Goal: Contribute content: Contribute content

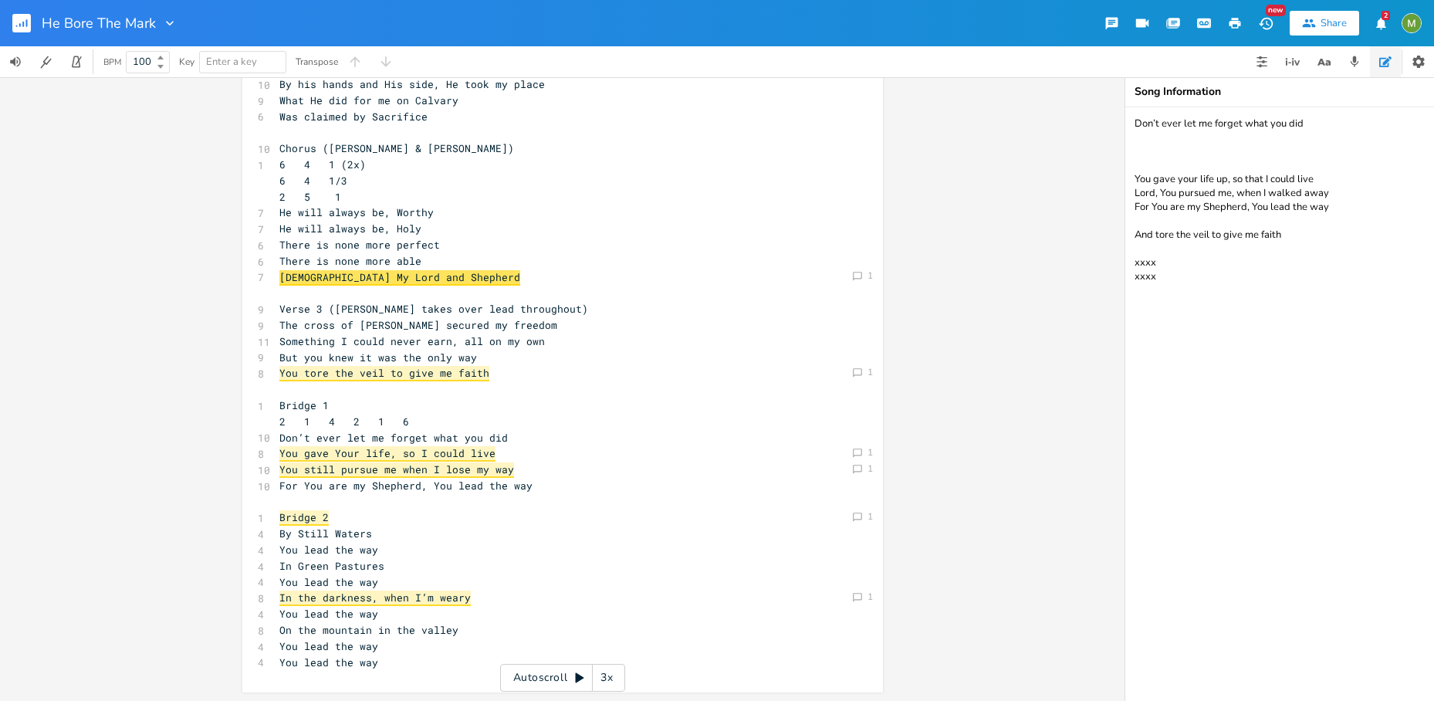
scroll to position [195, 0]
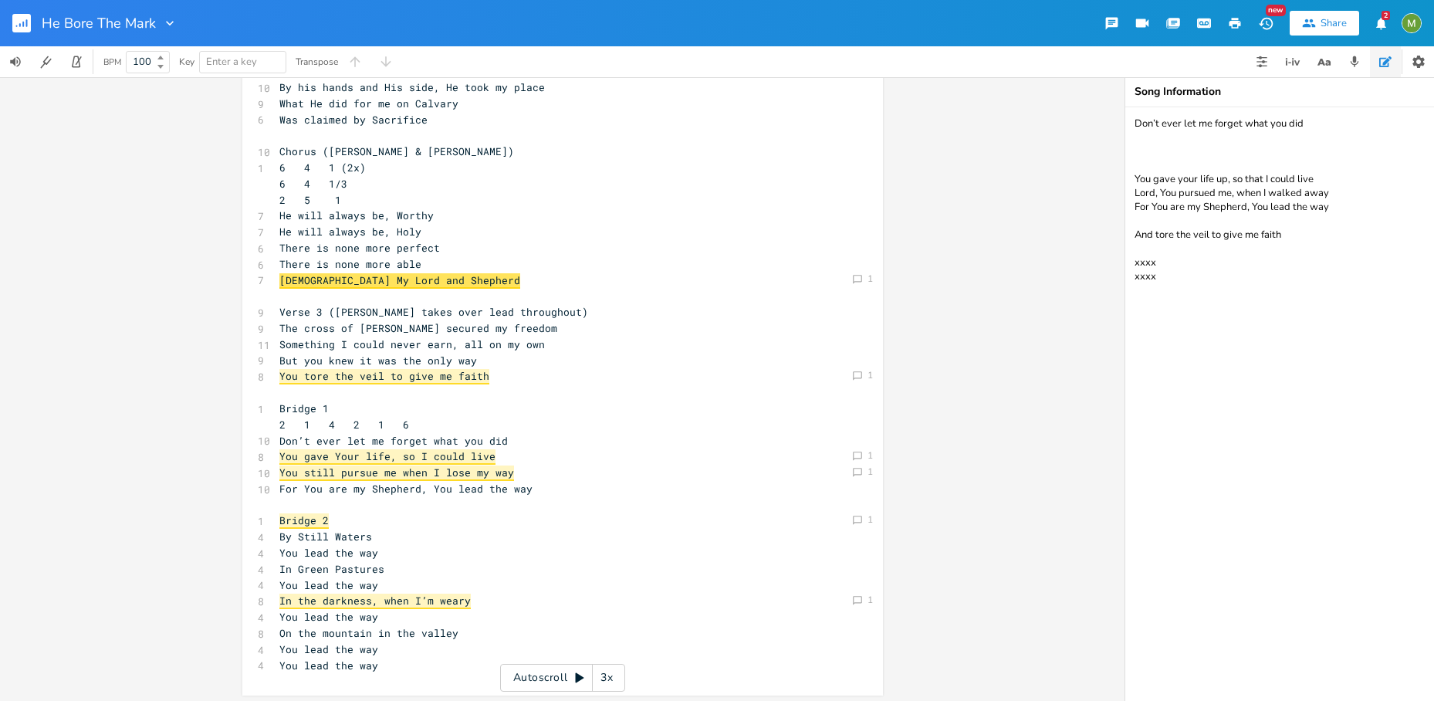
type textarea "Don’t ever let me forget what you did You gave your life up, so that I could li…"
click at [415, 377] on span "You tore the veil to give me faith" at bounding box center [384, 376] width 210 height 15
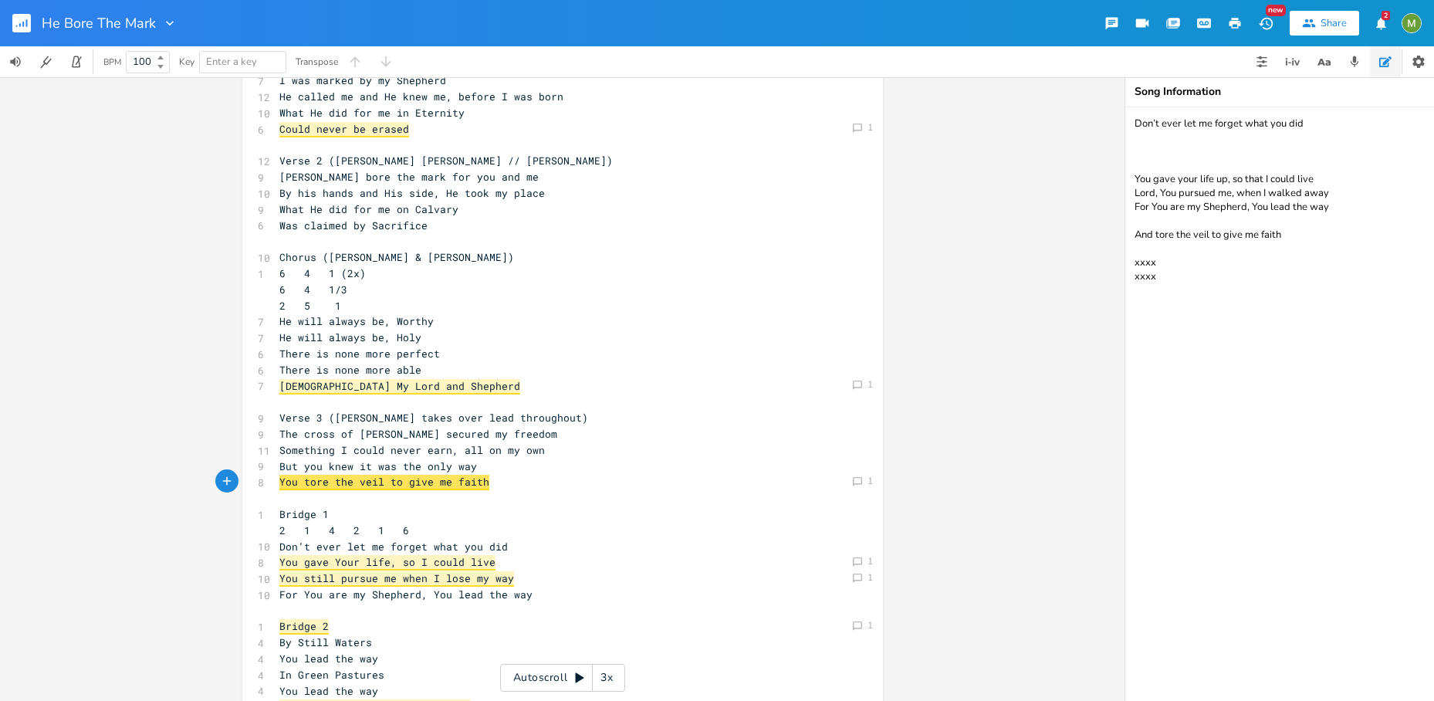
scroll to position [0, 0]
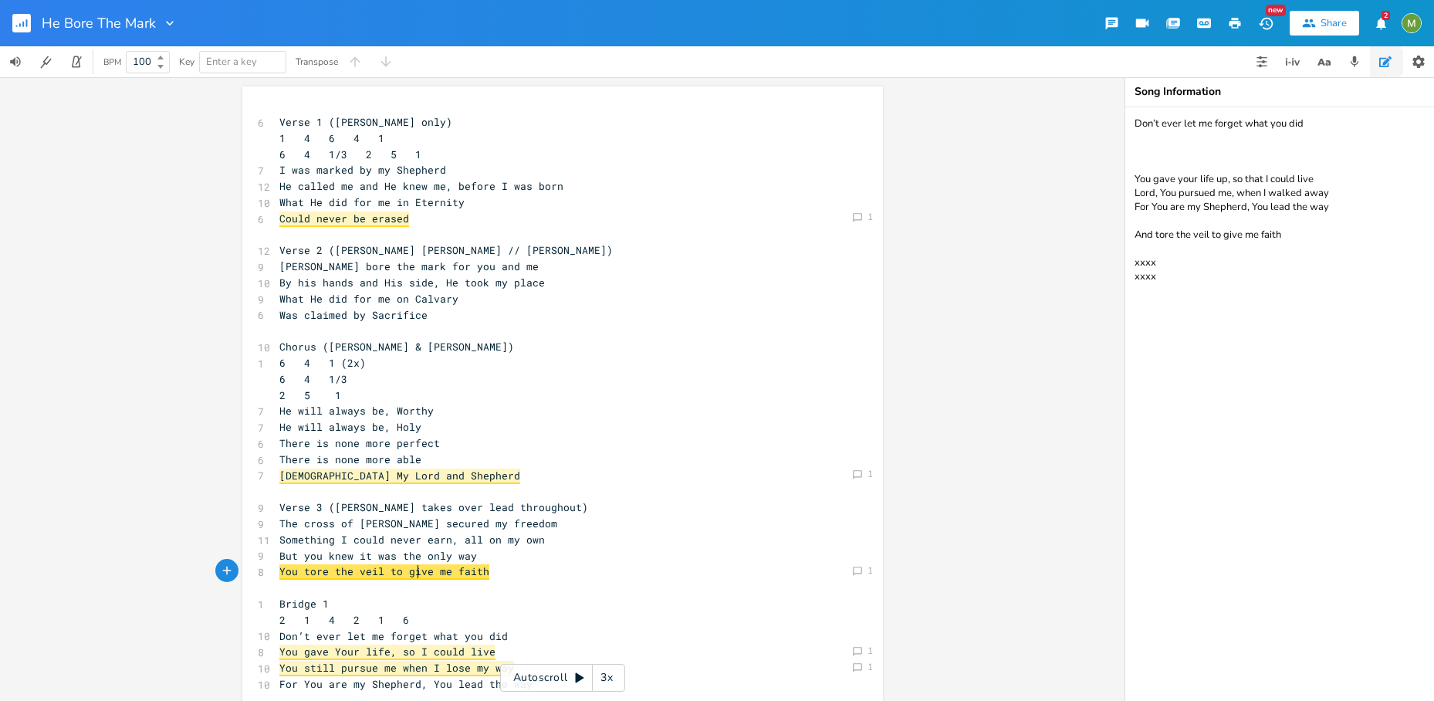
click at [28, 24] on rect "button" at bounding box center [21, 23] width 19 height 19
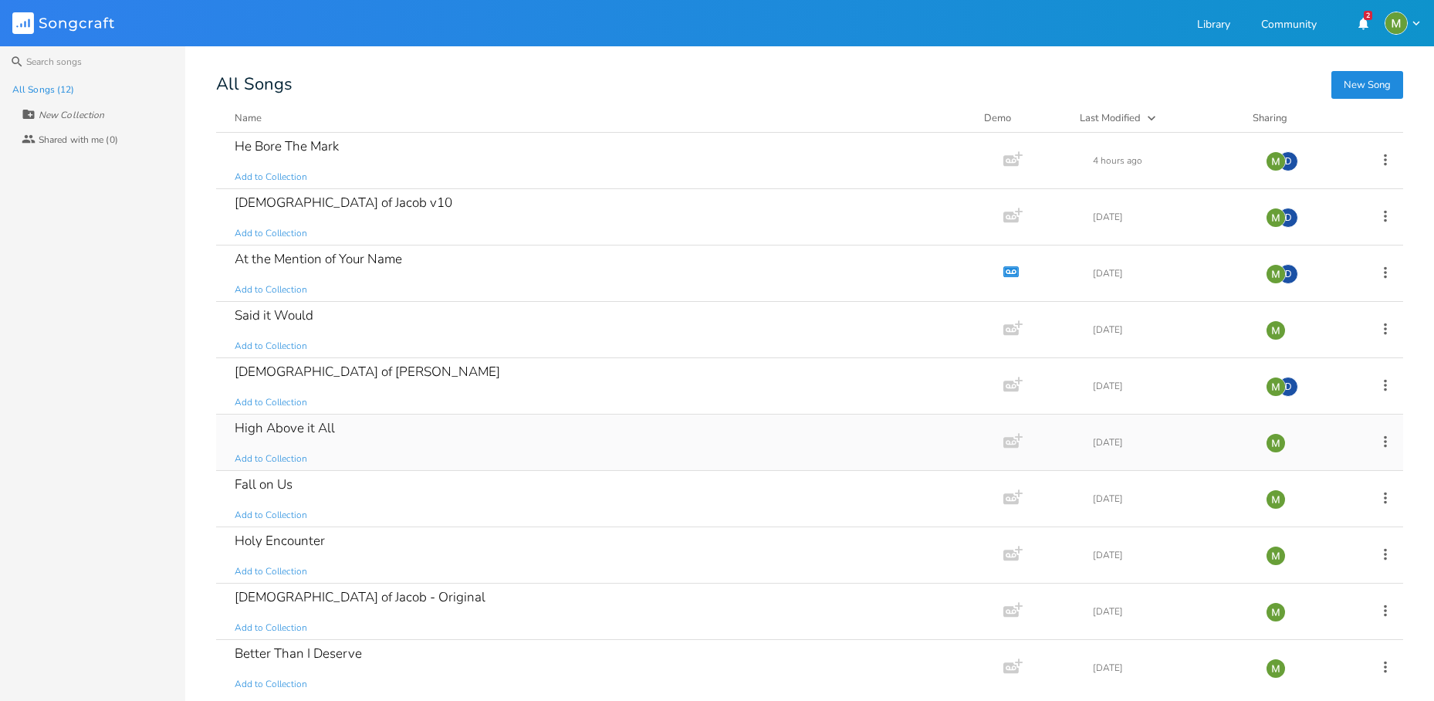
click at [332, 427] on div "High Above it All" at bounding box center [285, 427] width 100 height 13
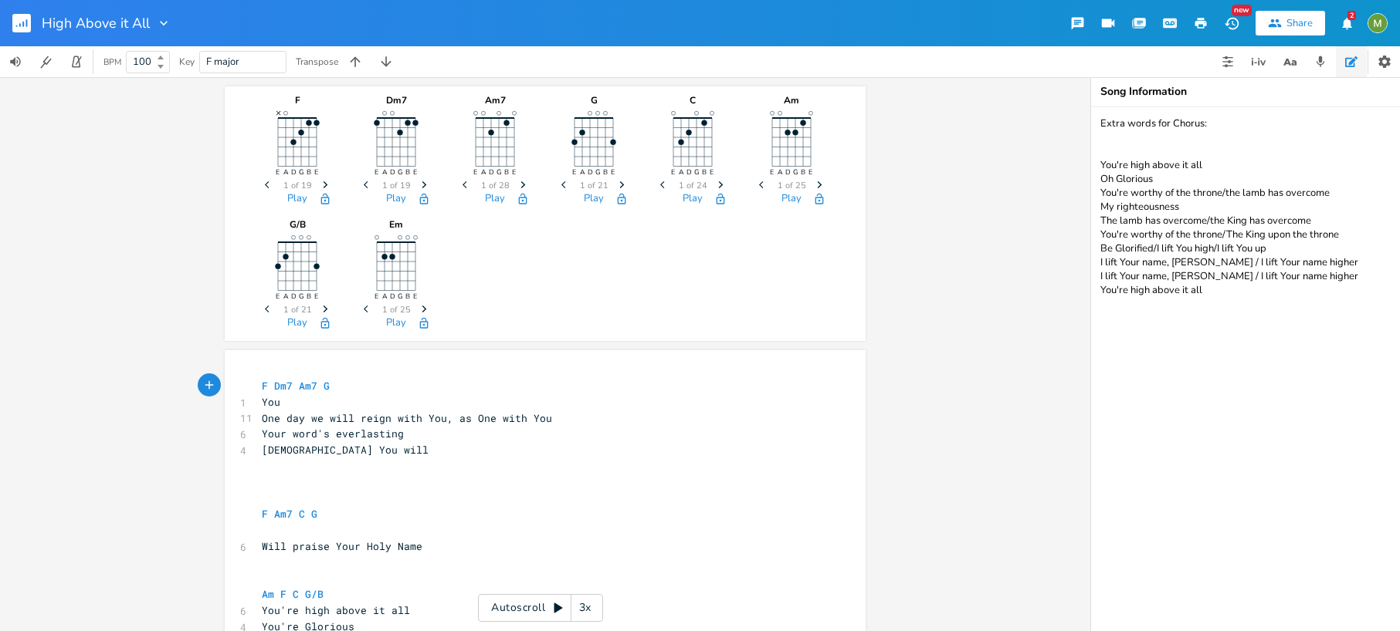
click at [25, 24] on rect "button" at bounding box center [21, 23] width 19 height 19
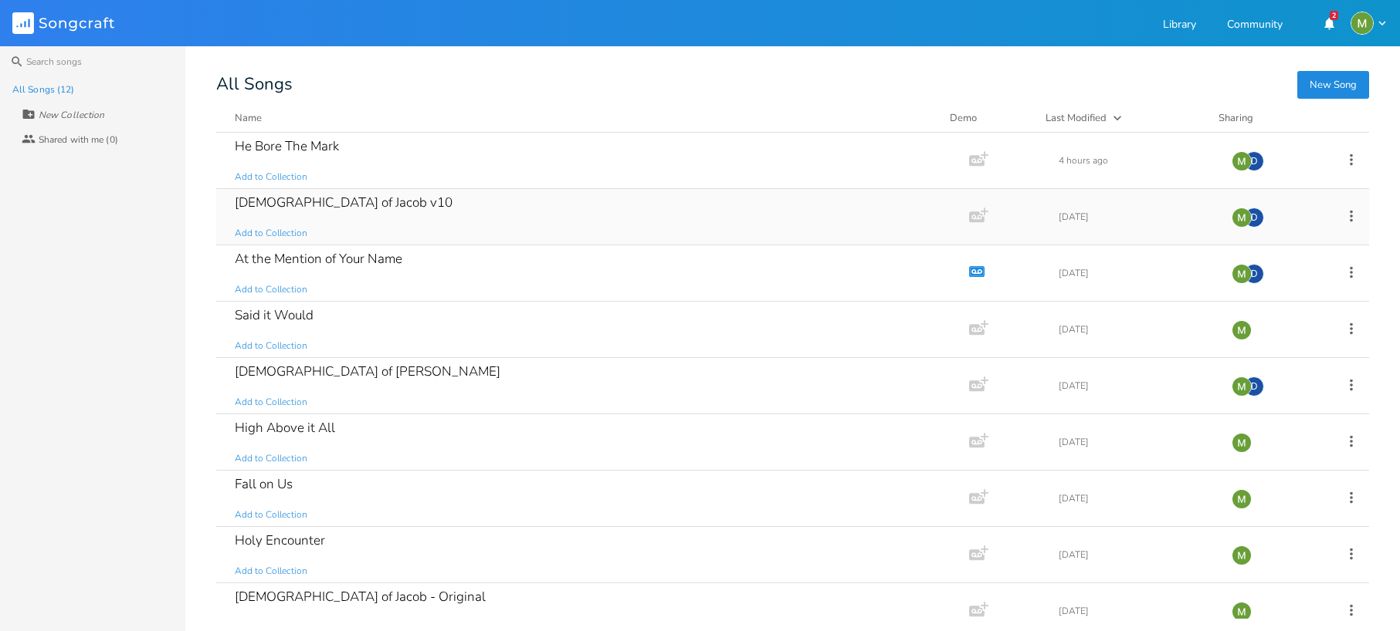
click at [273, 202] on div "God of Jacob v10" at bounding box center [344, 202] width 218 height 13
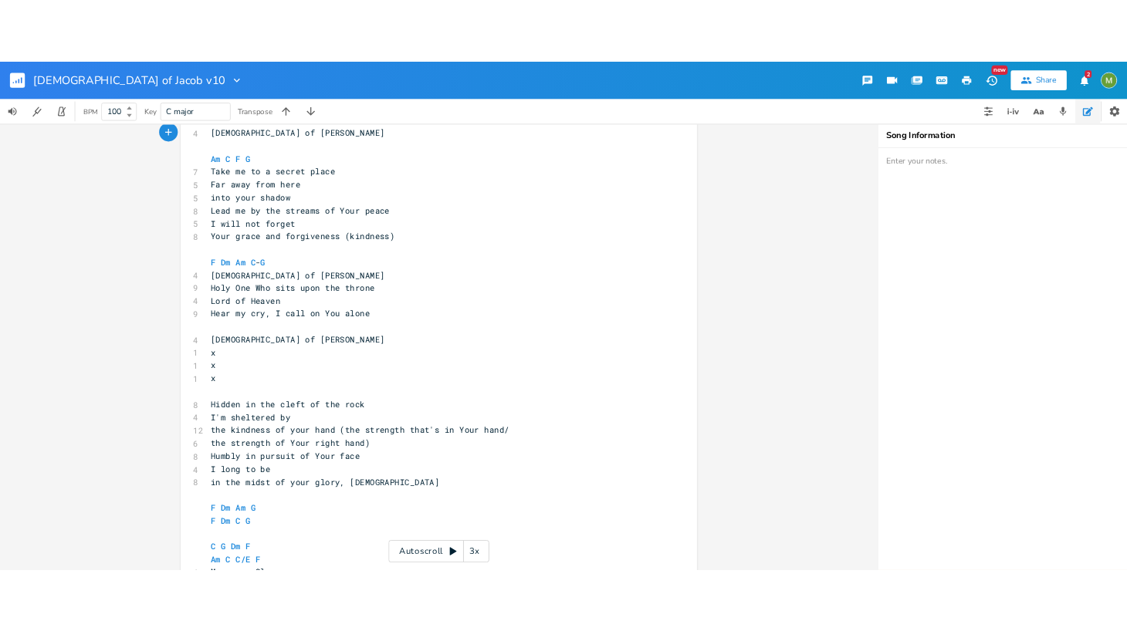
scroll to position [300, 0]
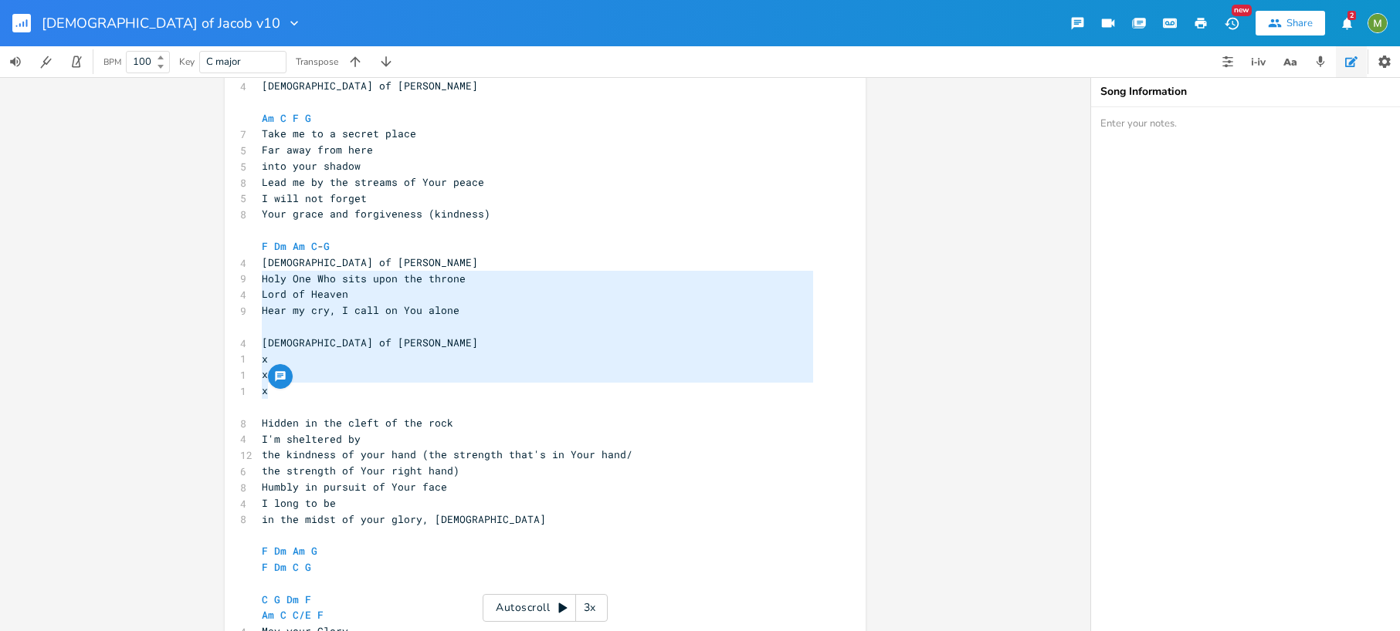
type textarea "God of Jacob Holy One Who sits upon the throne Lord of Heaven Hear my cry, I ca…"
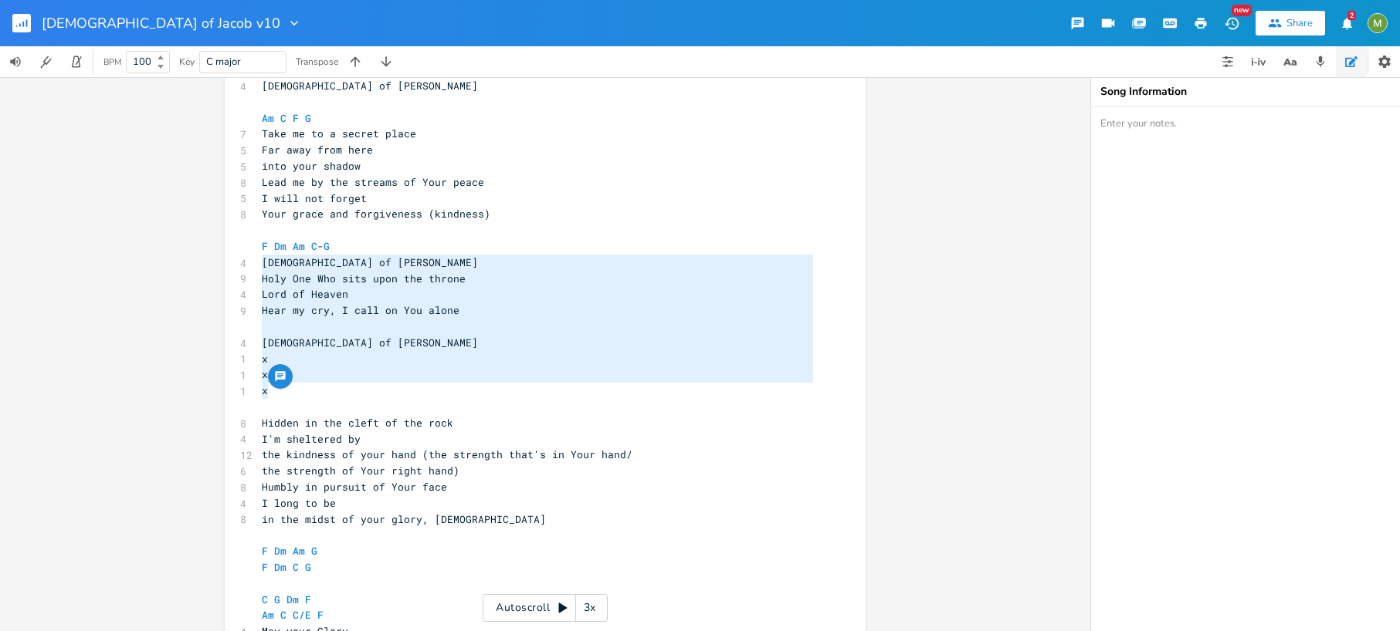
drag, startPoint x: 301, startPoint y: 390, endPoint x: 245, endPoint y: 262, distance: 139.0
click at [245, 262] on div "God of Jacob Holy One Who sits upon the throne Lord of Heaven Hear my cry, I ca…" at bounding box center [545, 460] width 641 height 820
click at [280, 427] on span "Hidden in the cleft of the rock" at bounding box center [357, 423] width 191 height 14
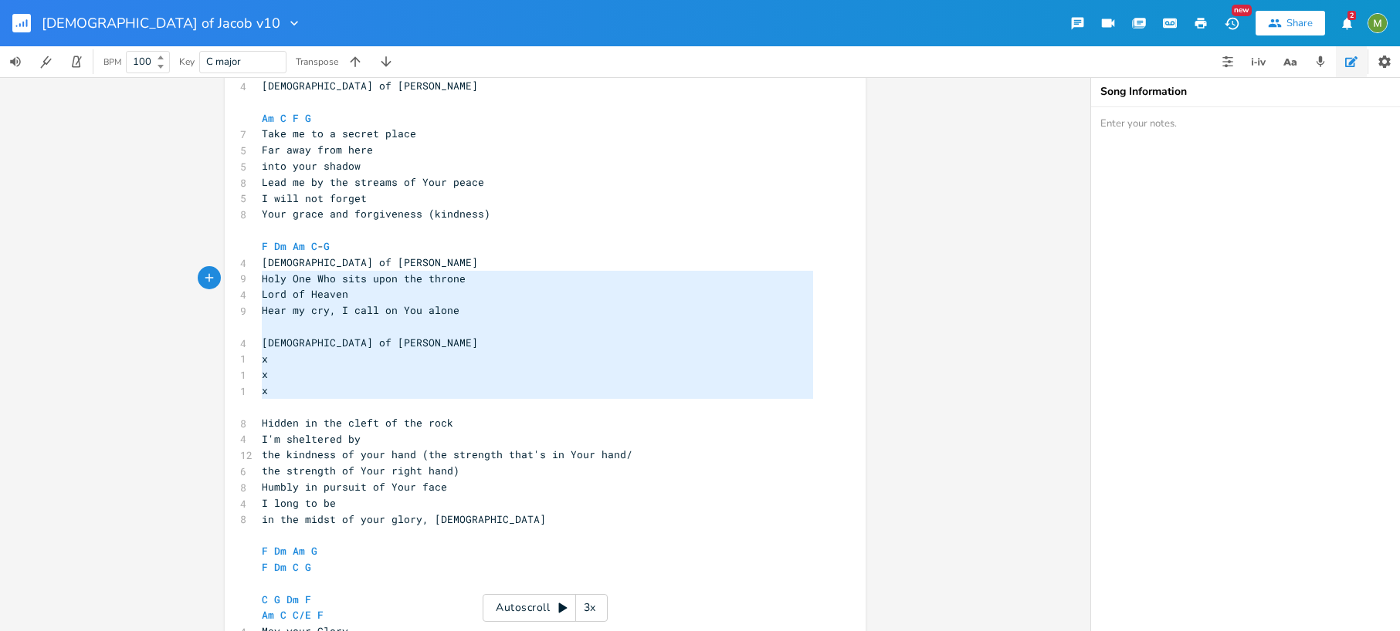
type textarea "God of Jacob Holy One Who sits upon the throne Lord of Heaven Hear my cry, I ca…"
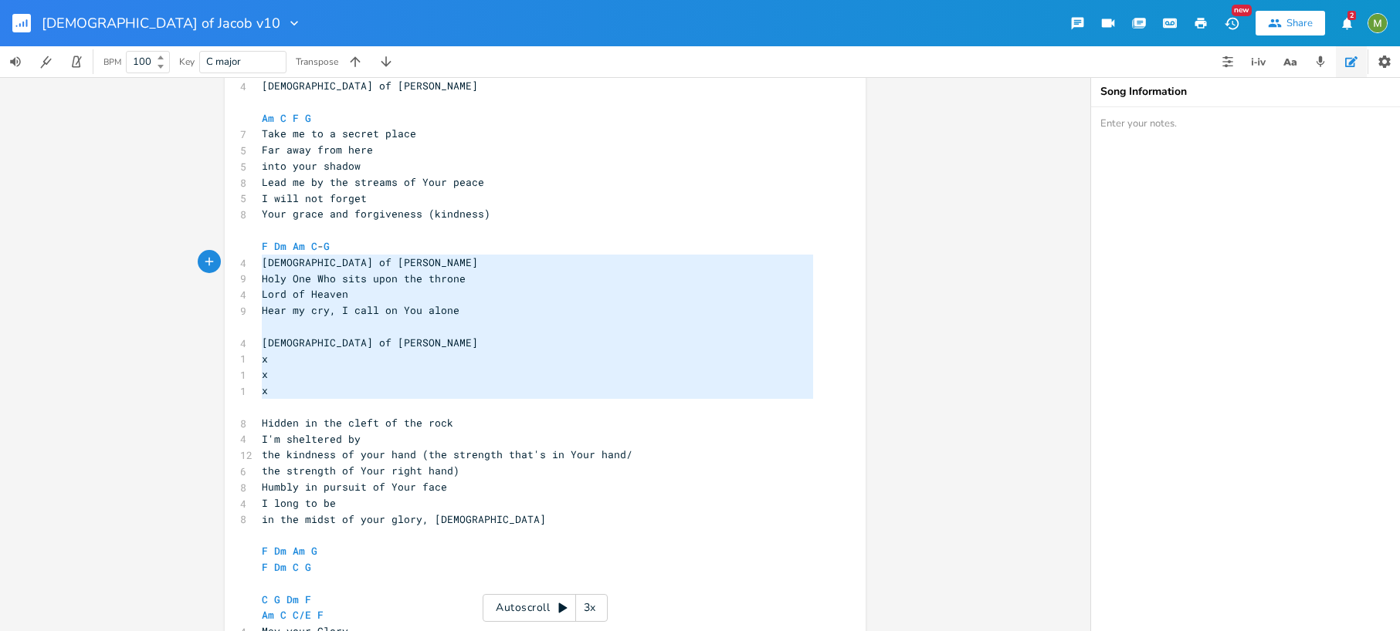
drag, startPoint x: 270, startPoint y: 406, endPoint x: 247, endPoint y: 257, distance: 150.8
click at [247, 257] on div "God of Jacob Holy One Who sits upon the throne Lord of Heaven Hear my cry, I ca…" at bounding box center [545, 460] width 641 height 820
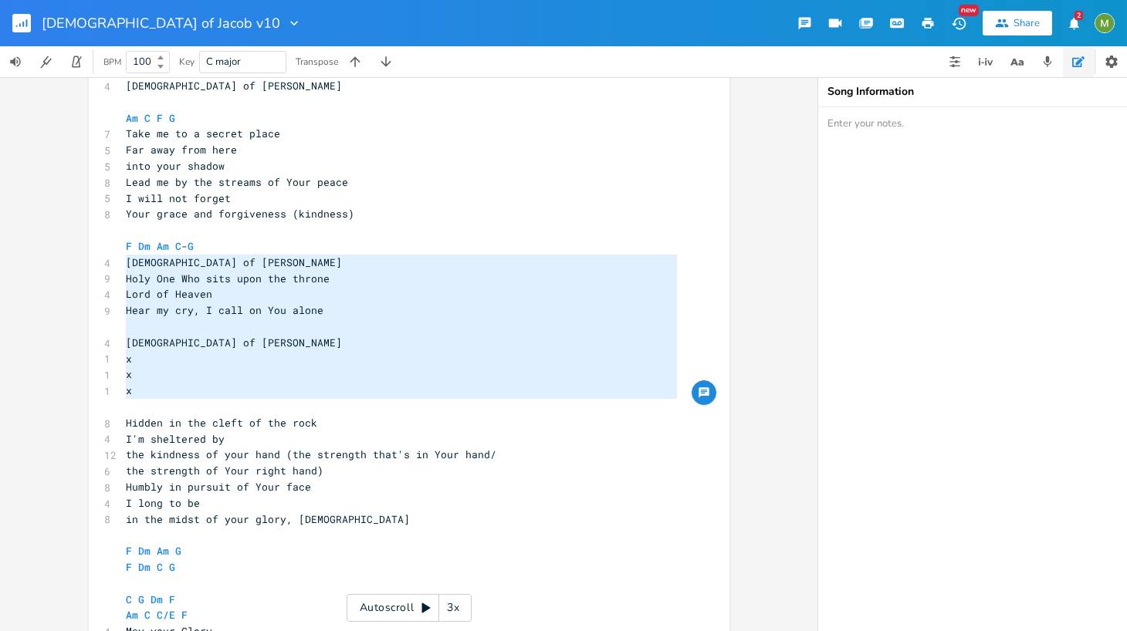
click at [293, 316] on span "Hear my cry, I call on You alone" at bounding box center [225, 310] width 198 height 14
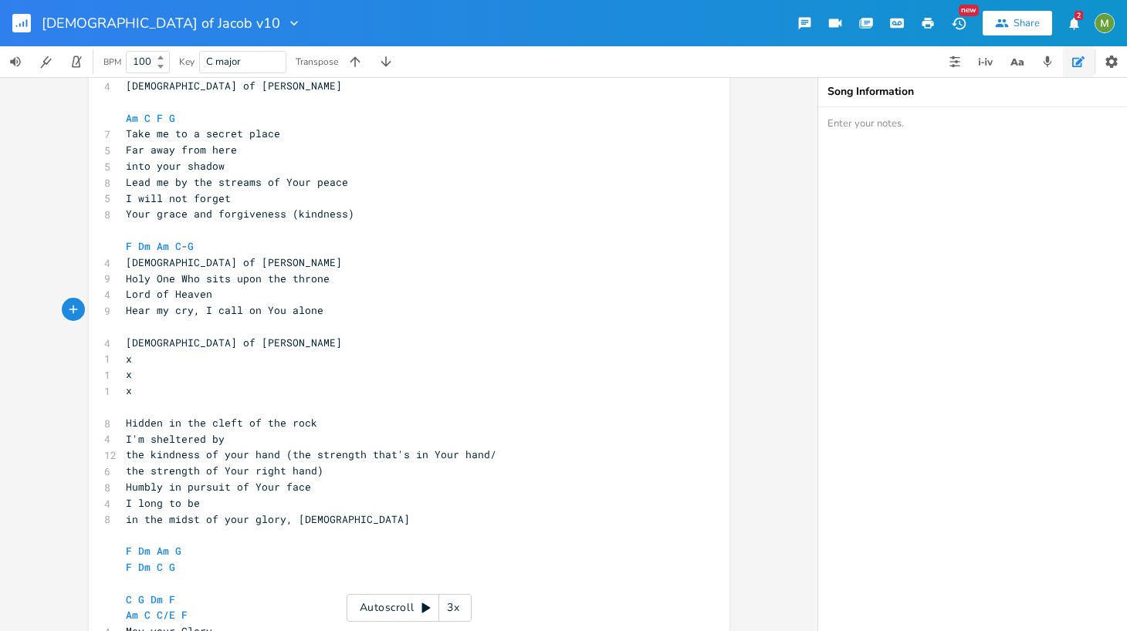
click at [208, 354] on pre "x" at bounding box center [401, 359] width 557 height 16
click at [134, 411] on pre "​" at bounding box center [401, 407] width 557 height 16
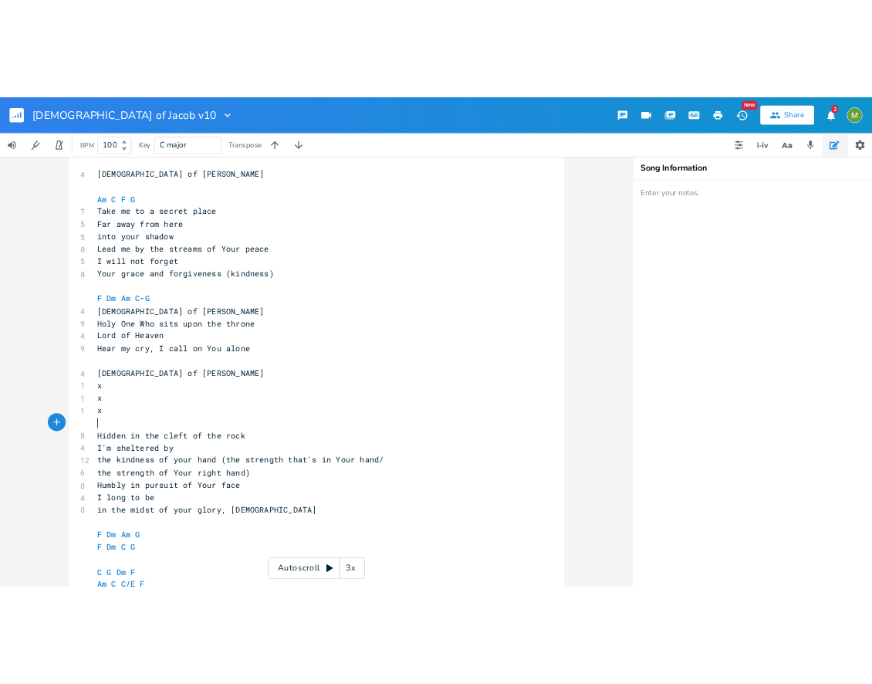
scroll to position [307, 0]
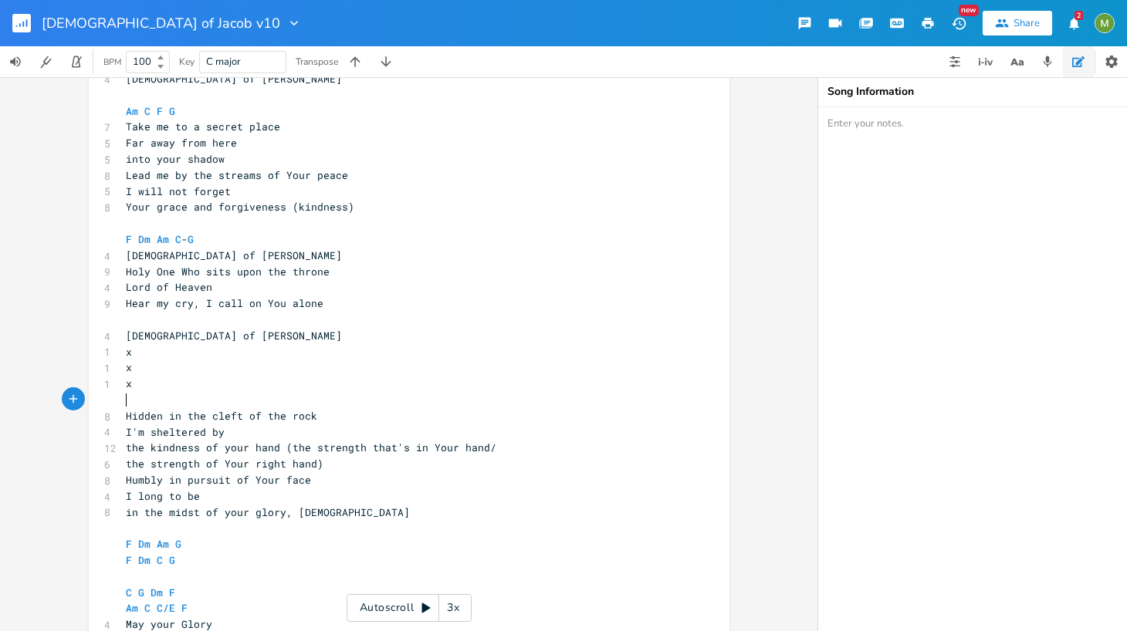
click at [1, 626] on div "Am E A D G B E Previous 1 of 25 Next Play C E A D G B E Previous 1 of 24 Next P…" at bounding box center [409, 354] width 818 height 554
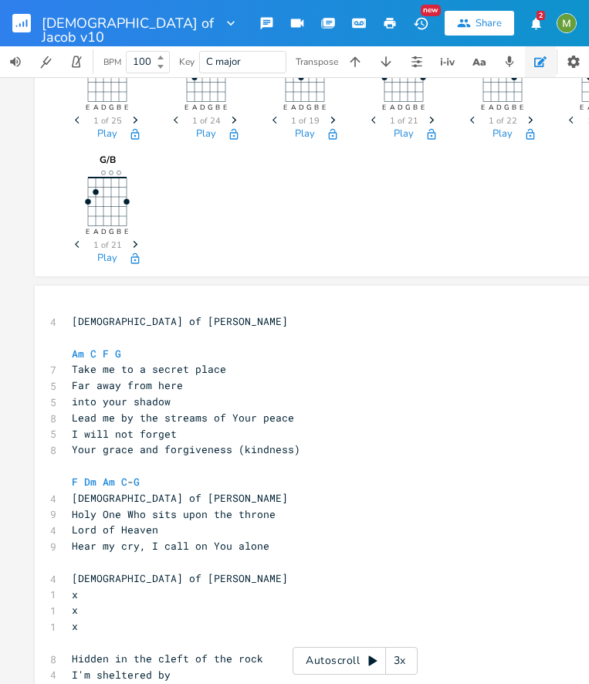
scroll to position [0, 0]
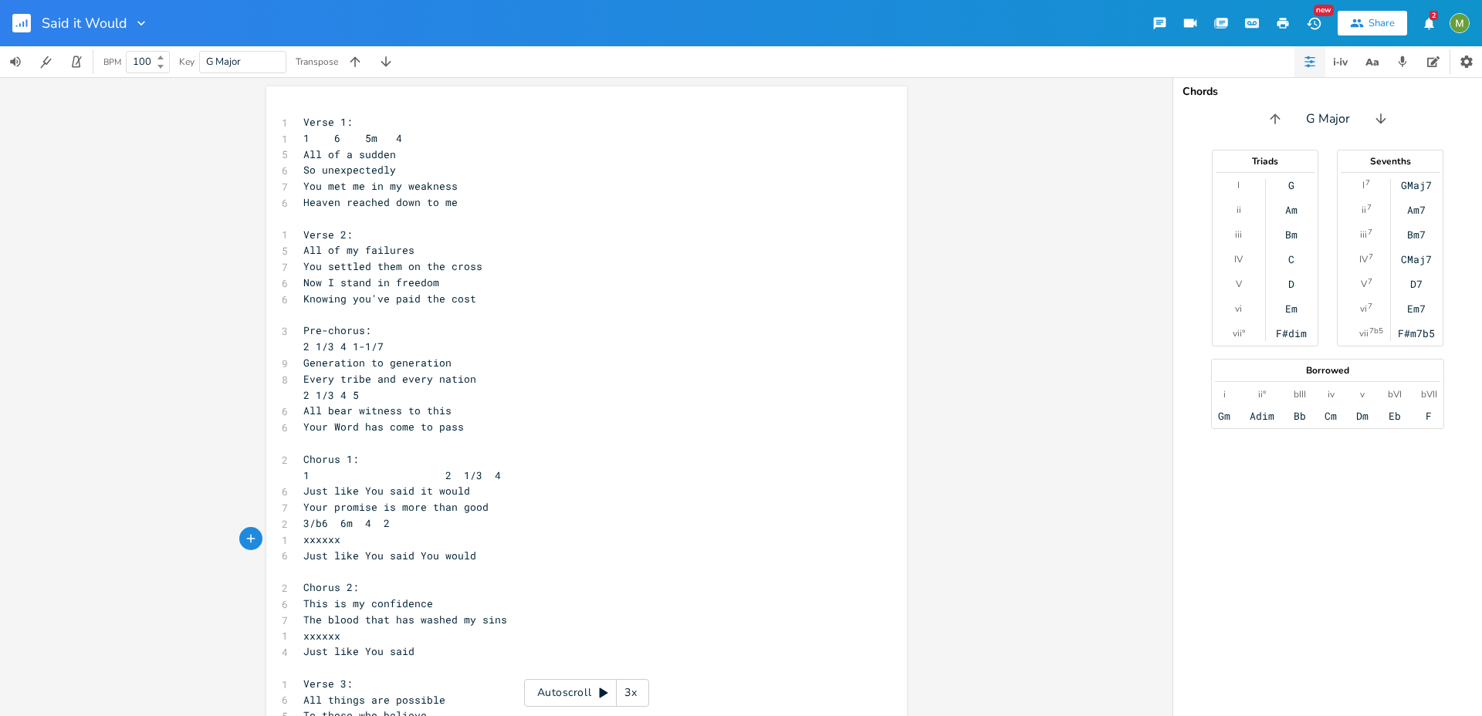
click at [145, 25] on icon "button" at bounding box center [141, 22] width 15 height 15
click at [29, 25] on rect "button" at bounding box center [21, 23] width 19 height 19
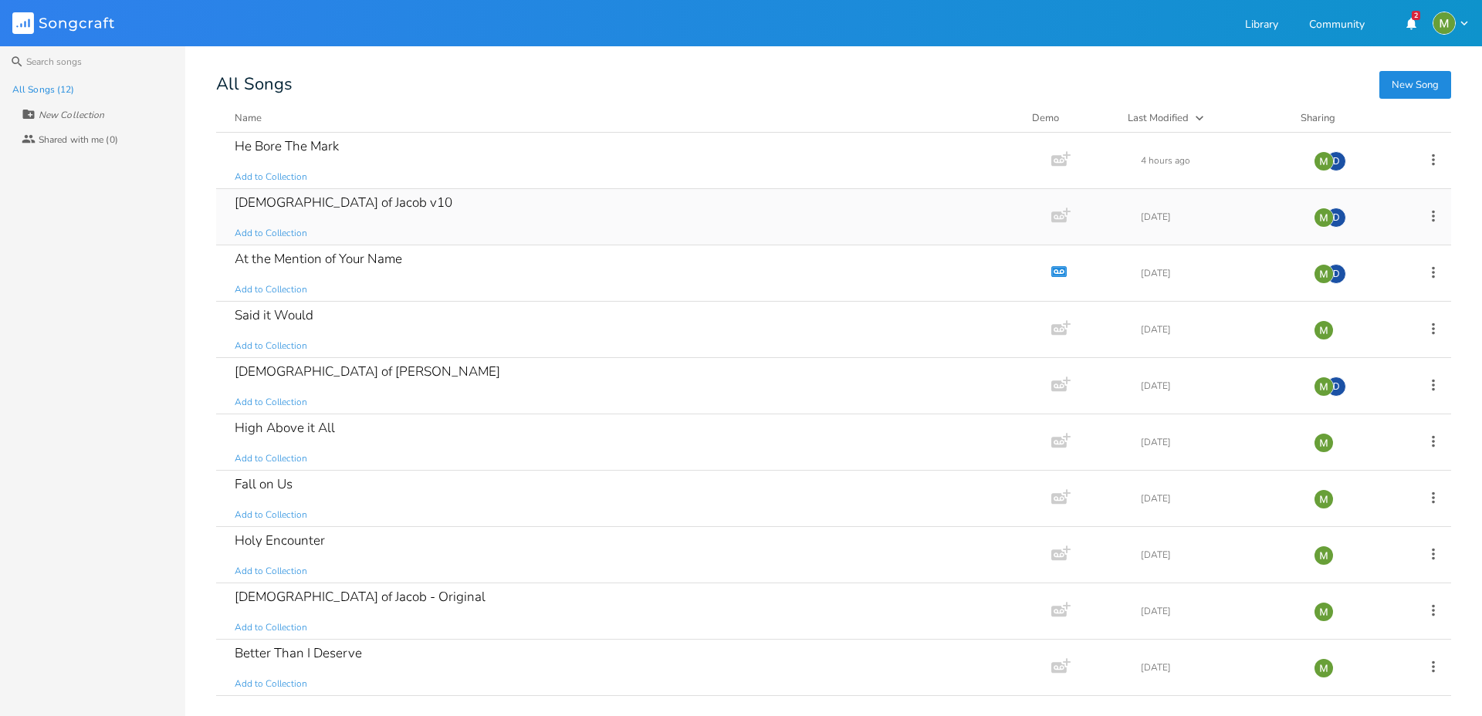
click at [310, 200] on div "God of Jacob v10" at bounding box center [344, 202] width 218 height 13
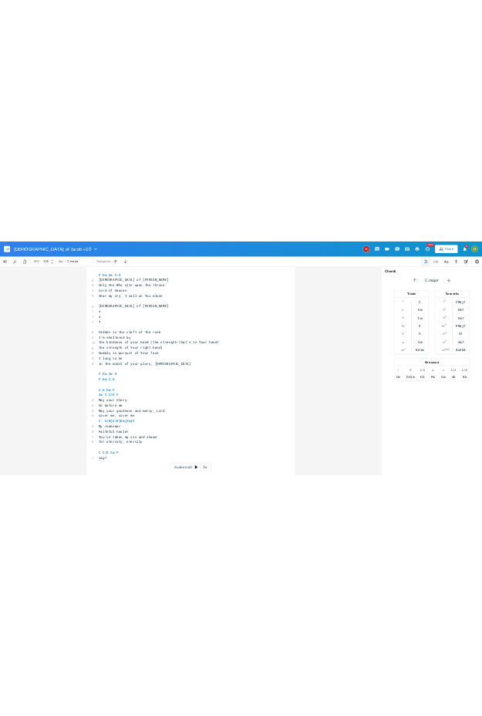
scroll to position [445, 0]
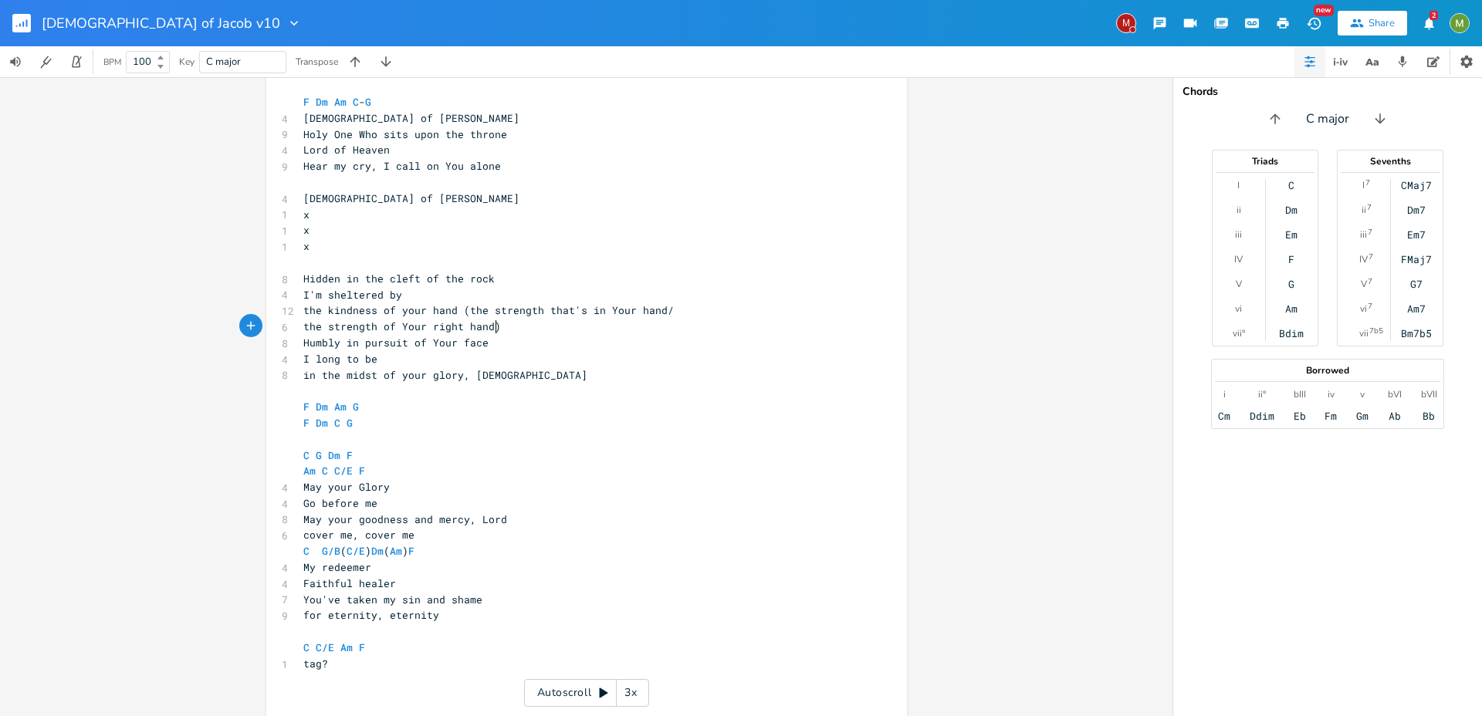
click at [513, 330] on pre "the strength of Your right hand)" at bounding box center [578, 327] width 557 height 16
type textarea "(the strength that's in Your hand/ the strength of Your right hand)"
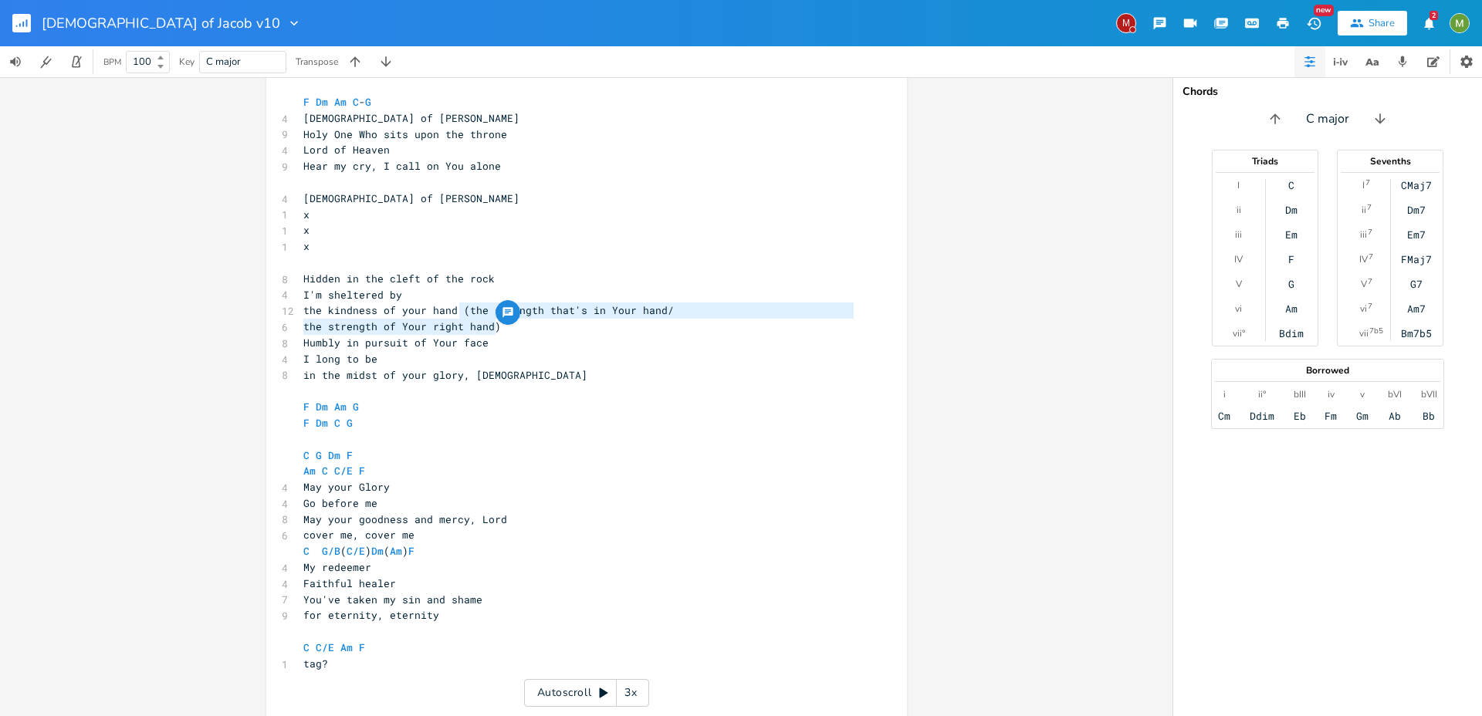
drag, startPoint x: 473, startPoint y: 314, endPoint x: 533, endPoint y: 333, distance: 62.3
click at [533, 333] on div "4 God of Jacob ​ Am C F G 7 Take me to a secret place 5 Far away from here 5 in…" at bounding box center [578, 319] width 557 height 770
click at [509, 340] on pre "Humbly in pursuit of Your face" at bounding box center [578, 343] width 557 height 16
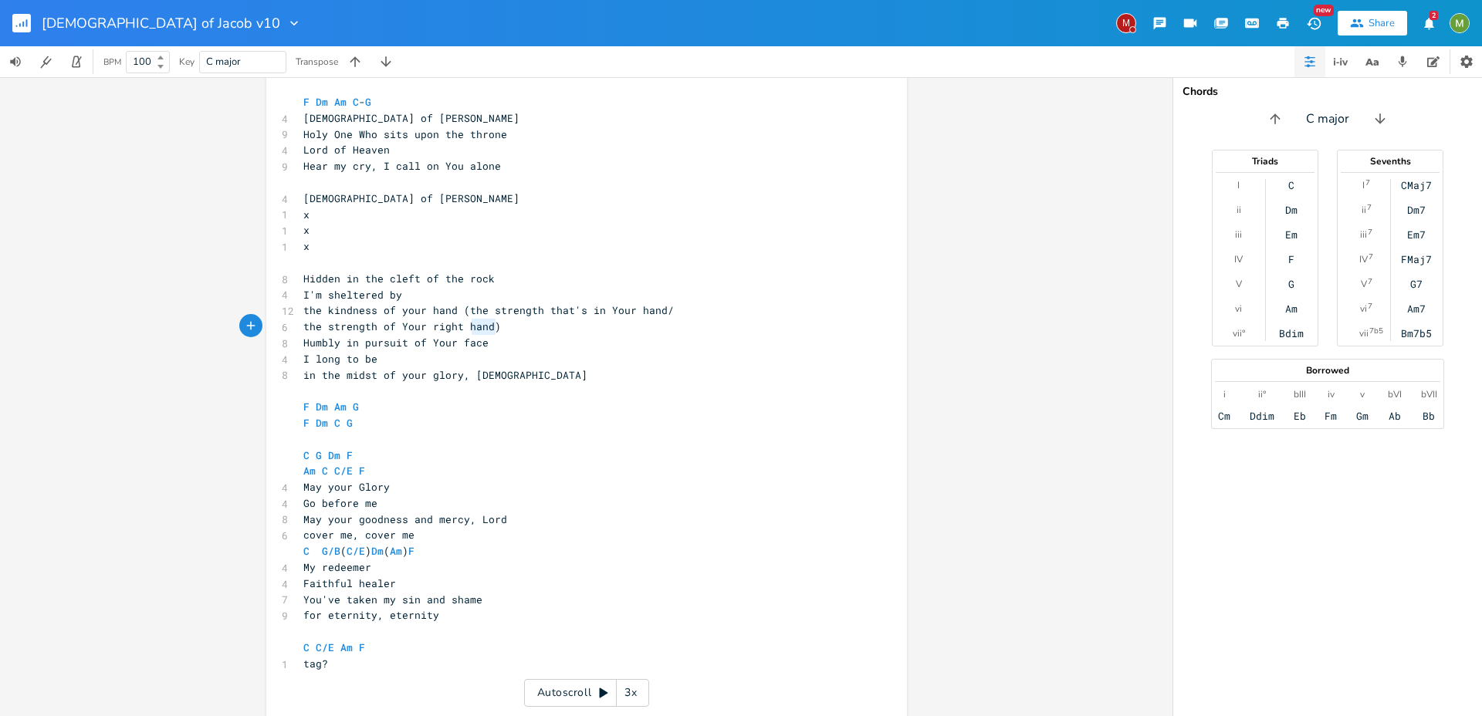
type textarea "(the strength that's in Your hand/ the strength of Your right hand)"
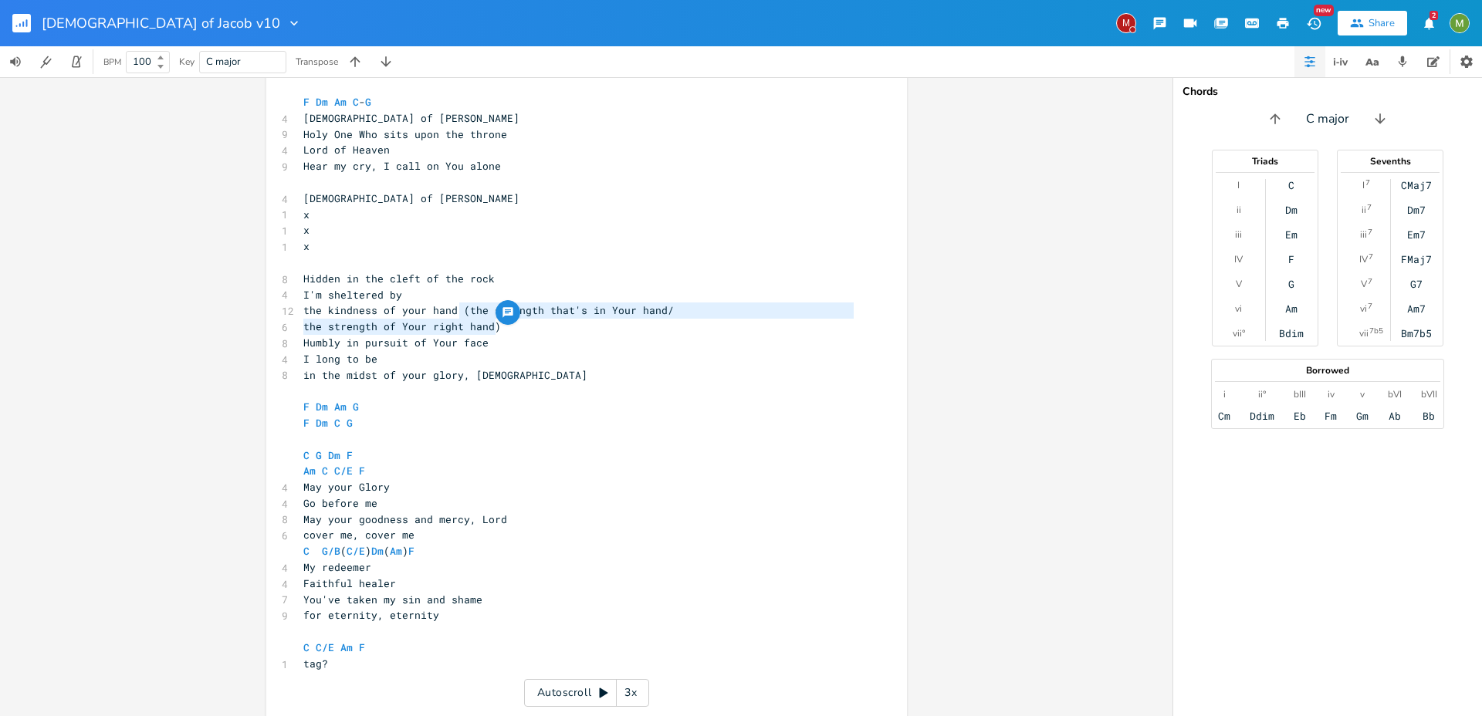
drag, startPoint x: 513, startPoint y: 327, endPoint x: 457, endPoint y: 310, distance: 58.3
click at [457, 310] on div "4 God of Jacob ​ Am C F G 7 Take me to a secret place 5 Far away from here 5 in…" at bounding box center [578, 319] width 557 height 770
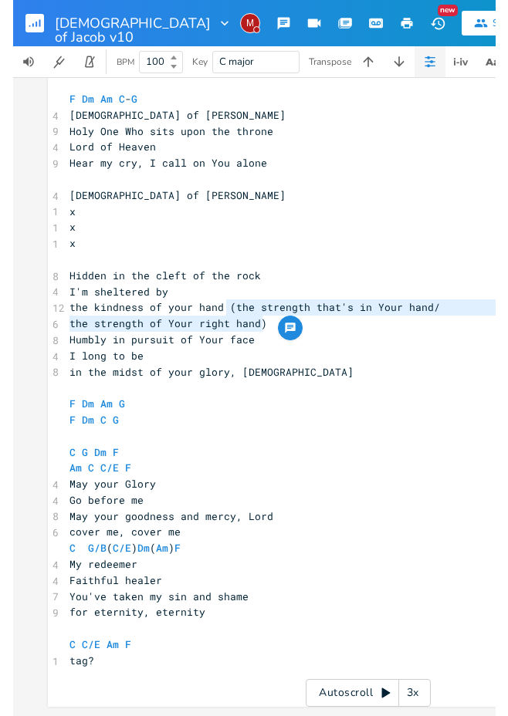
scroll to position [438, 0]
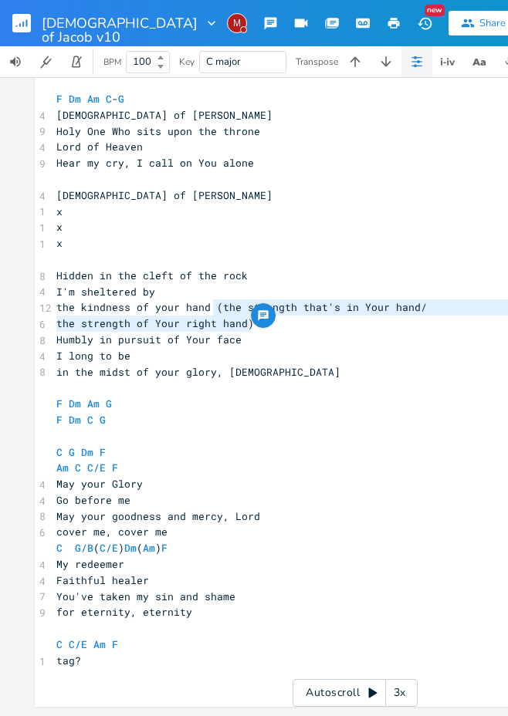
click at [235, 204] on pre "x" at bounding box center [355, 212] width 604 height 16
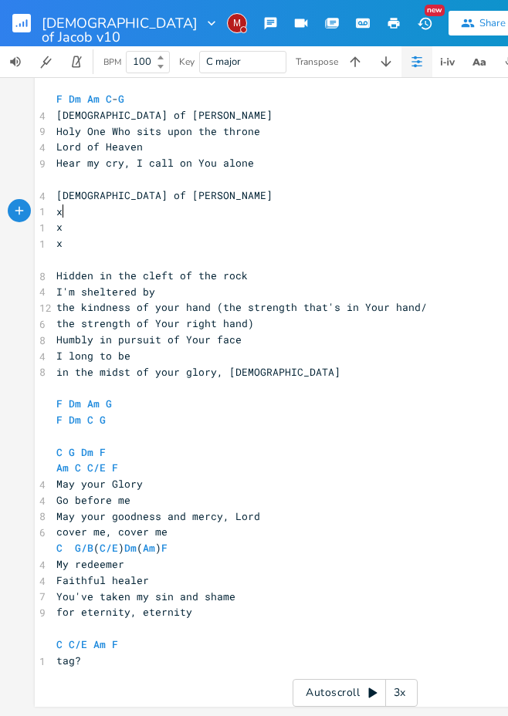
click at [94, 300] on span "the kindness of your hand (the strength that's in Your hand/" at bounding box center [241, 307] width 371 height 14
type textarea "greatness"
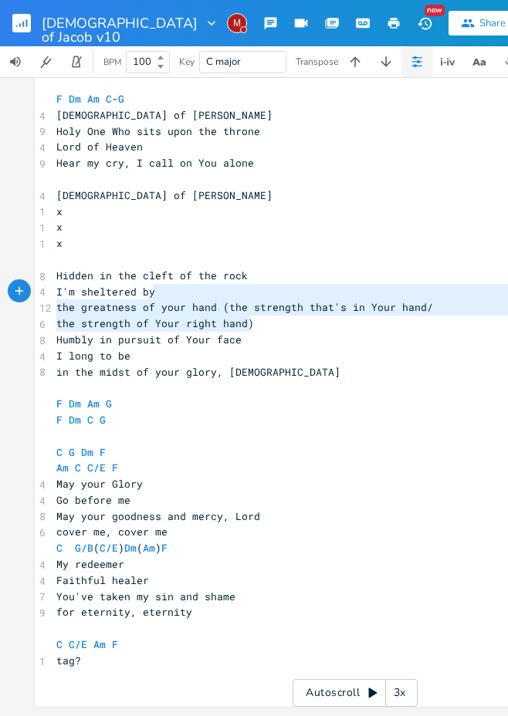
type textarea "(the strength that's in Your hand/ the strength of Your right hand)"
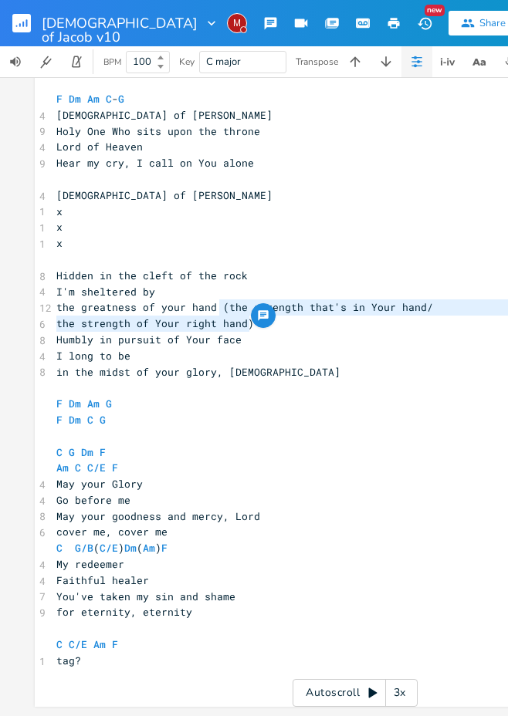
drag, startPoint x: 254, startPoint y: 317, endPoint x: 214, endPoint y: 294, distance: 46.0
click at [214, 294] on div "4 God of Jacob ​ Am C F G 7 Take me to a secret place 5 Far away from here 5 in…" at bounding box center [355, 316] width 604 height 770
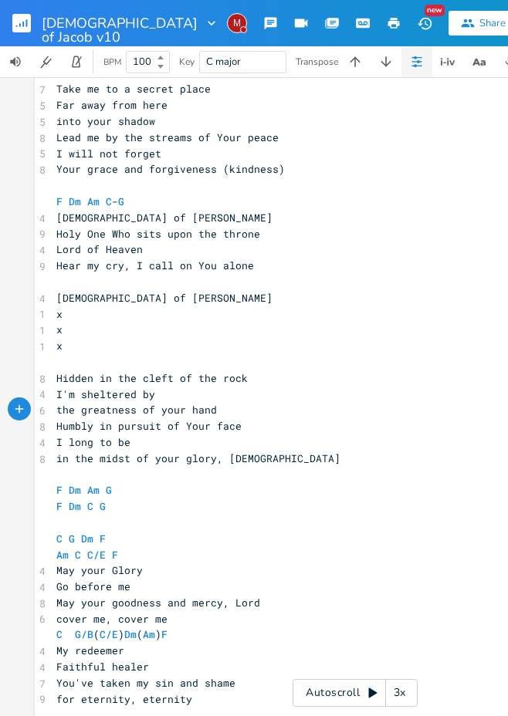
scroll to position [327, 0]
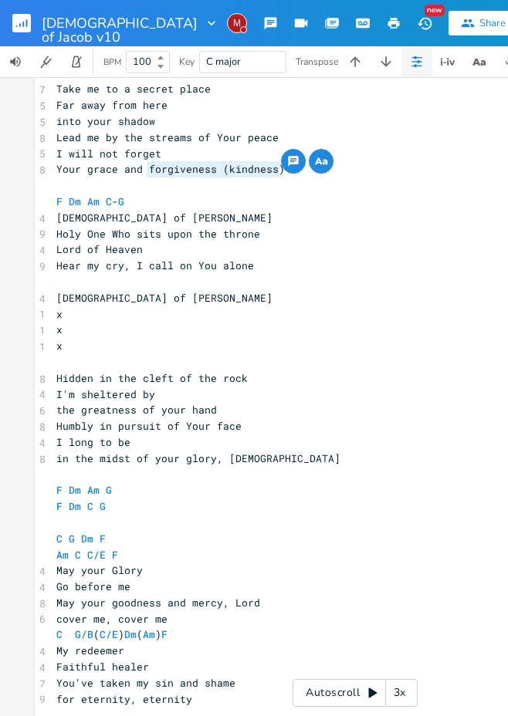
drag, startPoint x: 276, startPoint y: 169, endPoint x: 144, endPoint y: 167, distance: 131.3
click at [144, 167] on pre "Your grace and forgiveness (kindness)" at bounding box center [355, 169] width 604 height 16
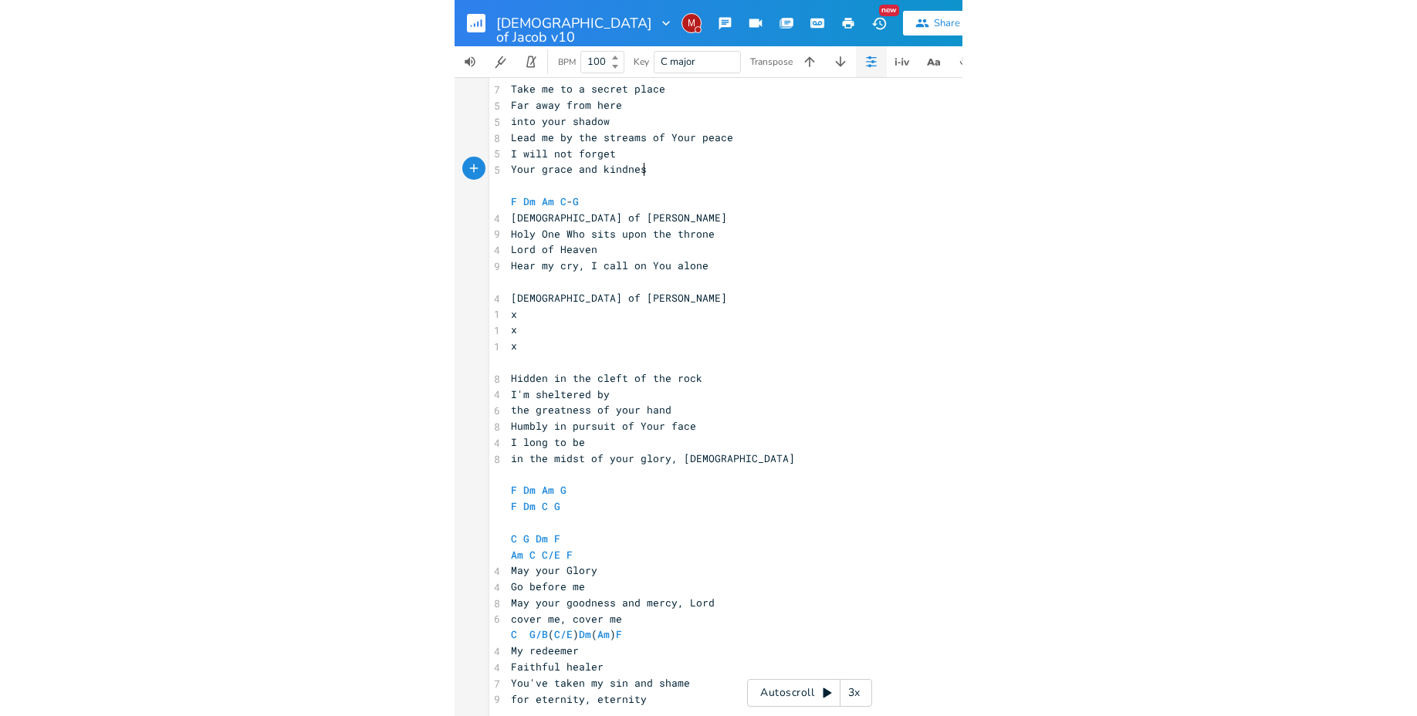
scroll to position [0, 39]
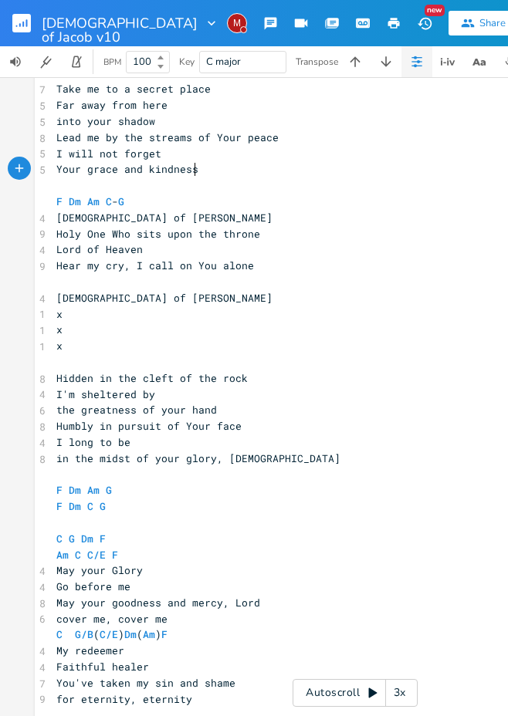
type textarea "kindness"
click at [88, 335] on pre "x" at bounding box center [355, 330] width 604 height 16
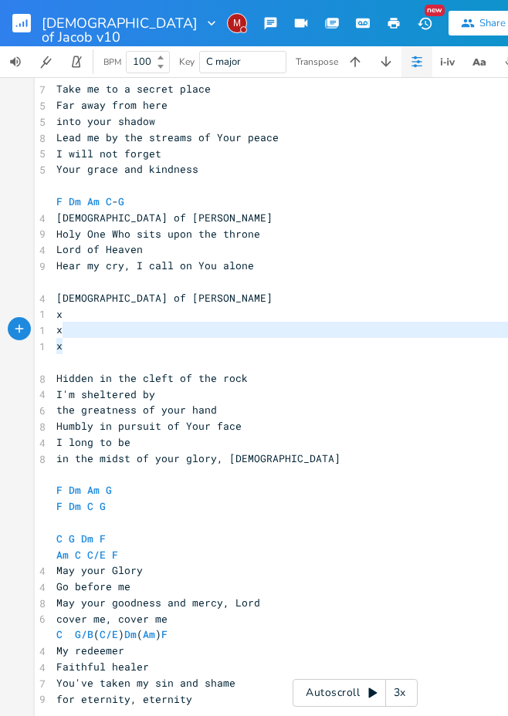
type textarea "x x x"
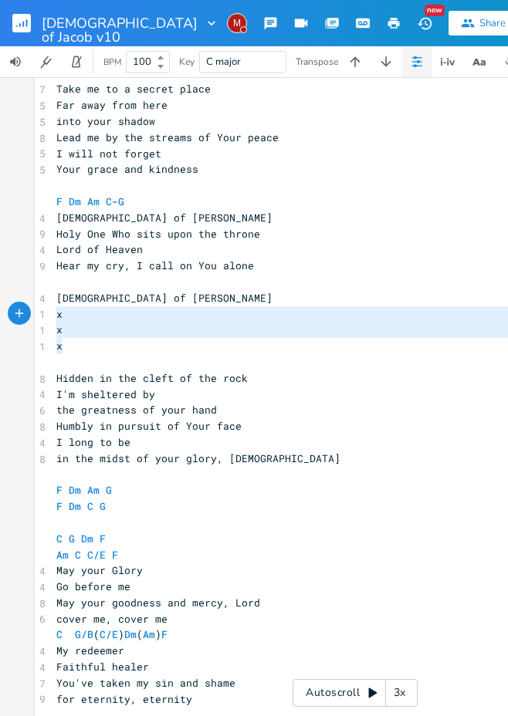
drag, startPoint x: 68, startPoint y: 346, endPoint x: 48, endPoint y: 310, distance: 41.5
click at [48, 310] on div "x x x xxxxxxxxxx 4 God of Jacob ​ Am C F G 7 Take me to a secret place 5 Far aw…" at bounding box center [355, 409] width 641 height 770
click at [124, 326] on pre "x" at bounding box center [355, 330] width 604 height 16
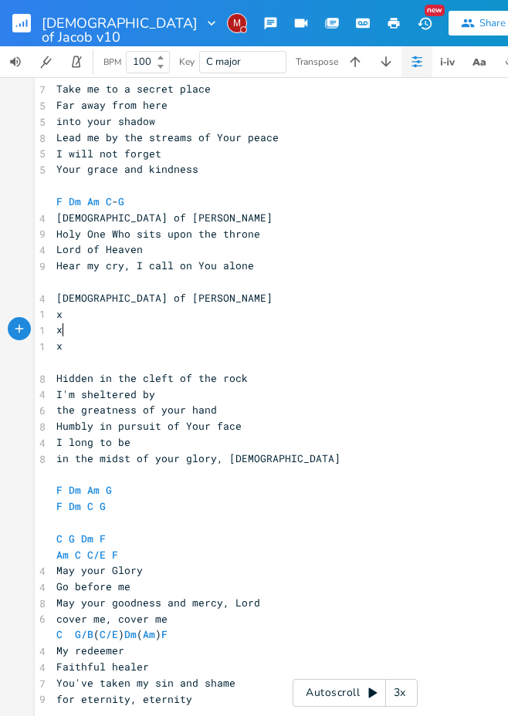
click at [127, 357] on pre "​" at bounding box center [355, 362] width 604 height 16
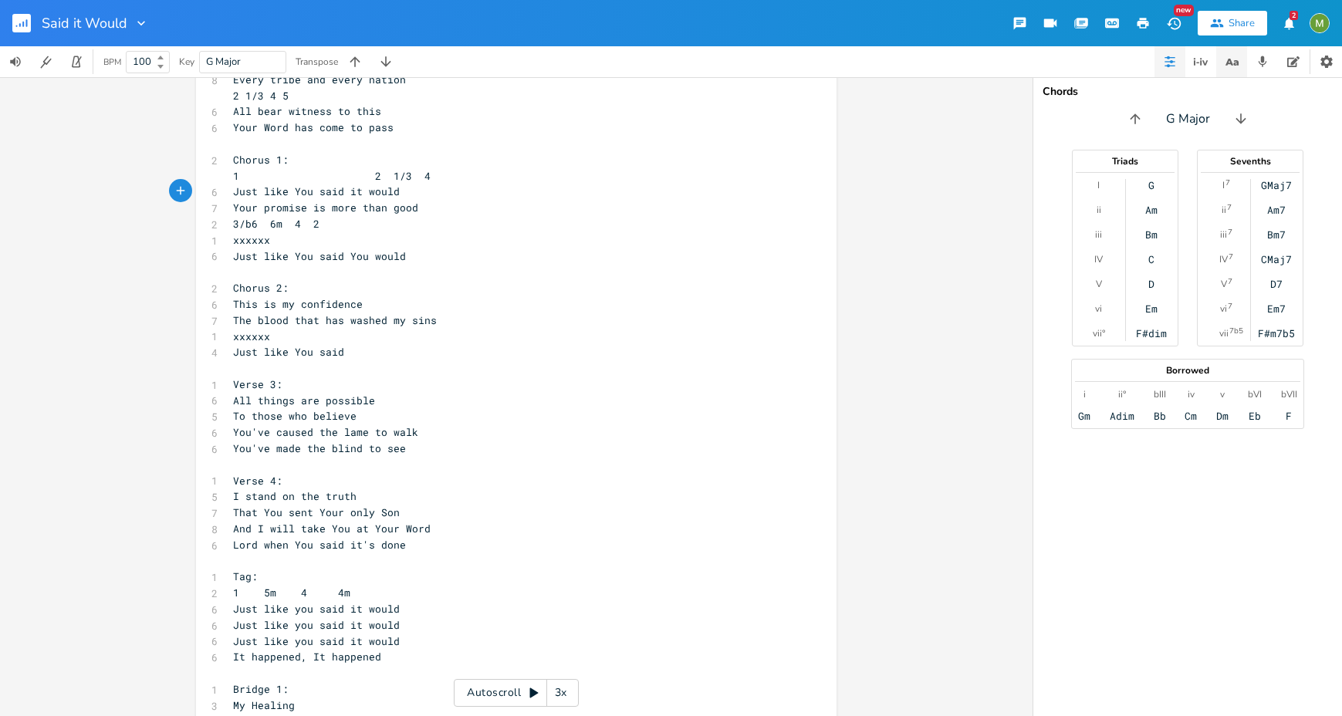
scroll to position [0, 83]
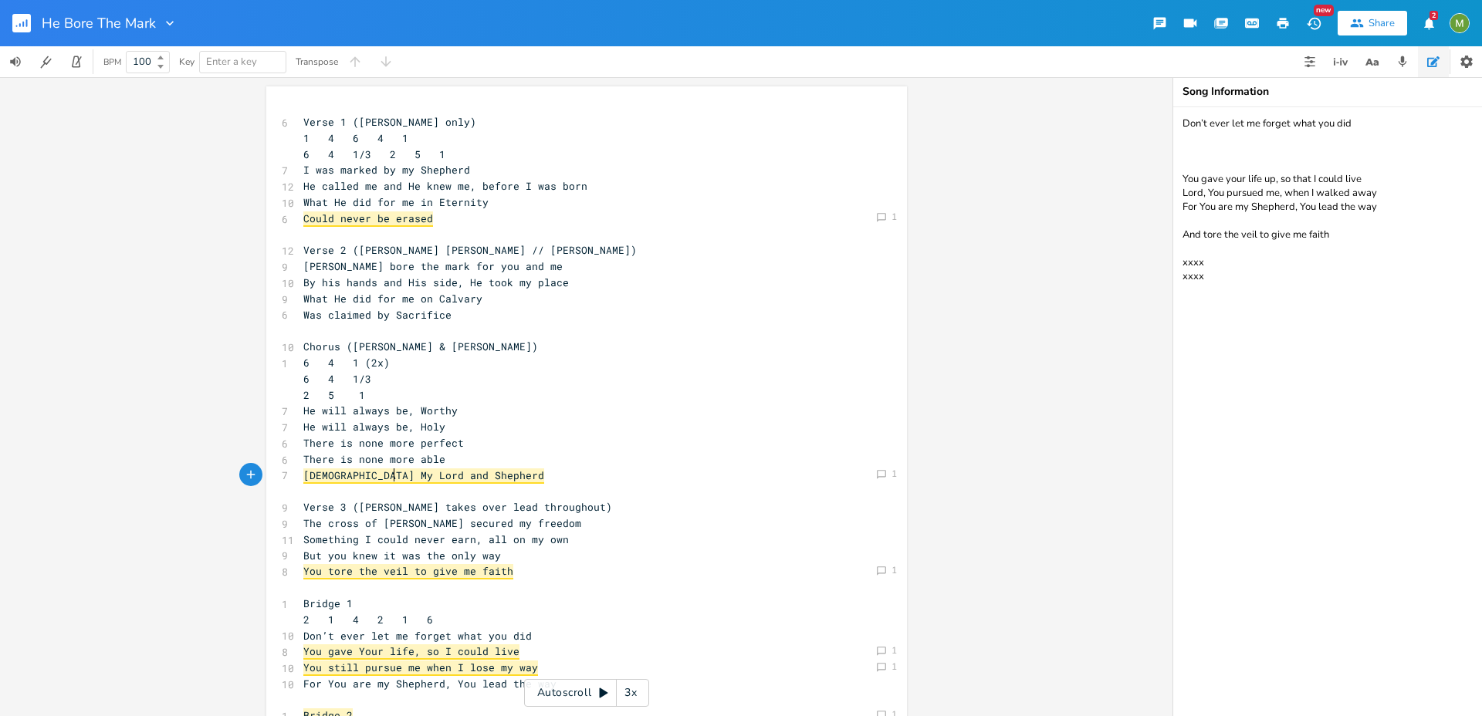
click at [386, 469] on span "[DEMOGRAPHIC_DATA] My Lord and Shepherd" at bounding box center [423, 476] width 241 height 15
click at [882, 475] on icon "Comment" at bounding box center [881, 474] width 11 height 11
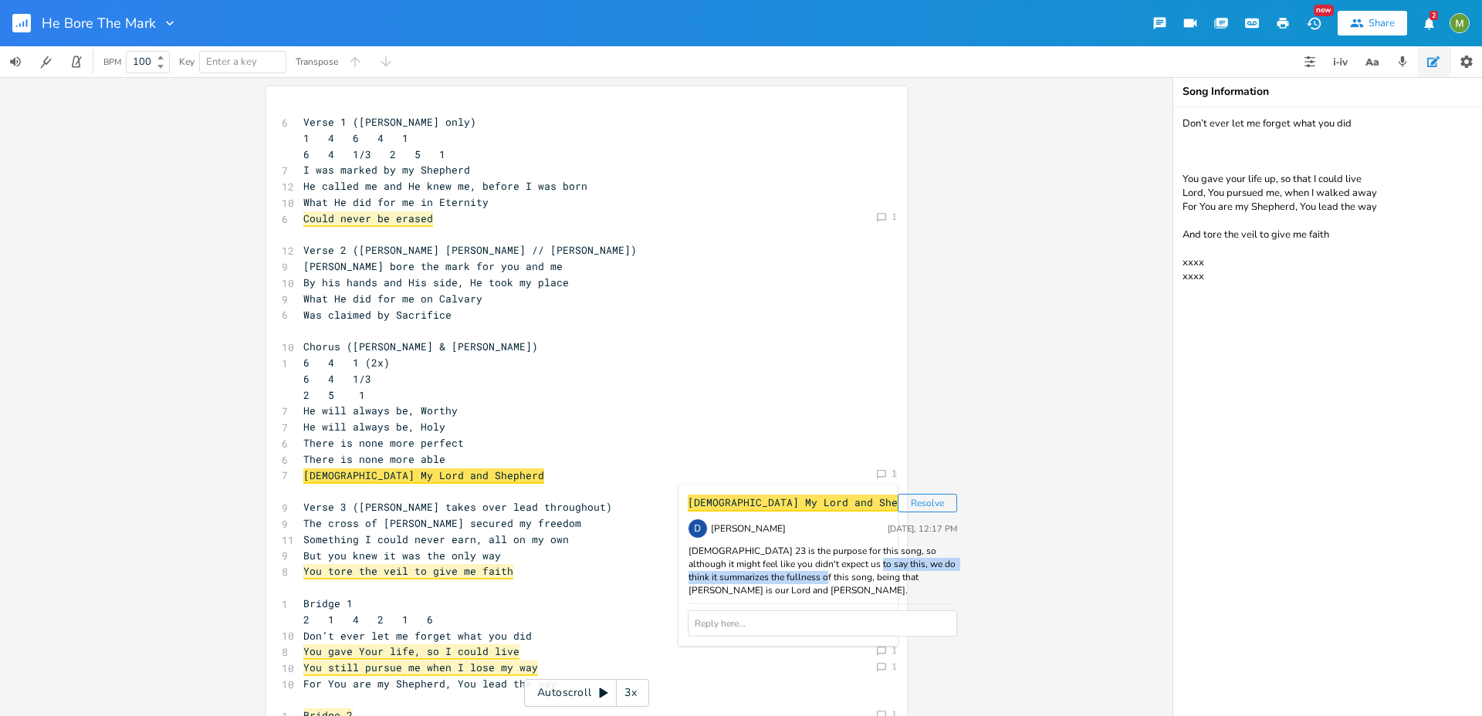
drag, startPoint x: 772, startPoint y: 588, endPoint x: 731, endPoint y: 579, distance: 41.9
click at [731, 579] on div "[DEMOGRAPHIC_DATA] 23 is the purpose for this song, so although it might feel l…" at bounding box center [822, 571] width 269 height 52
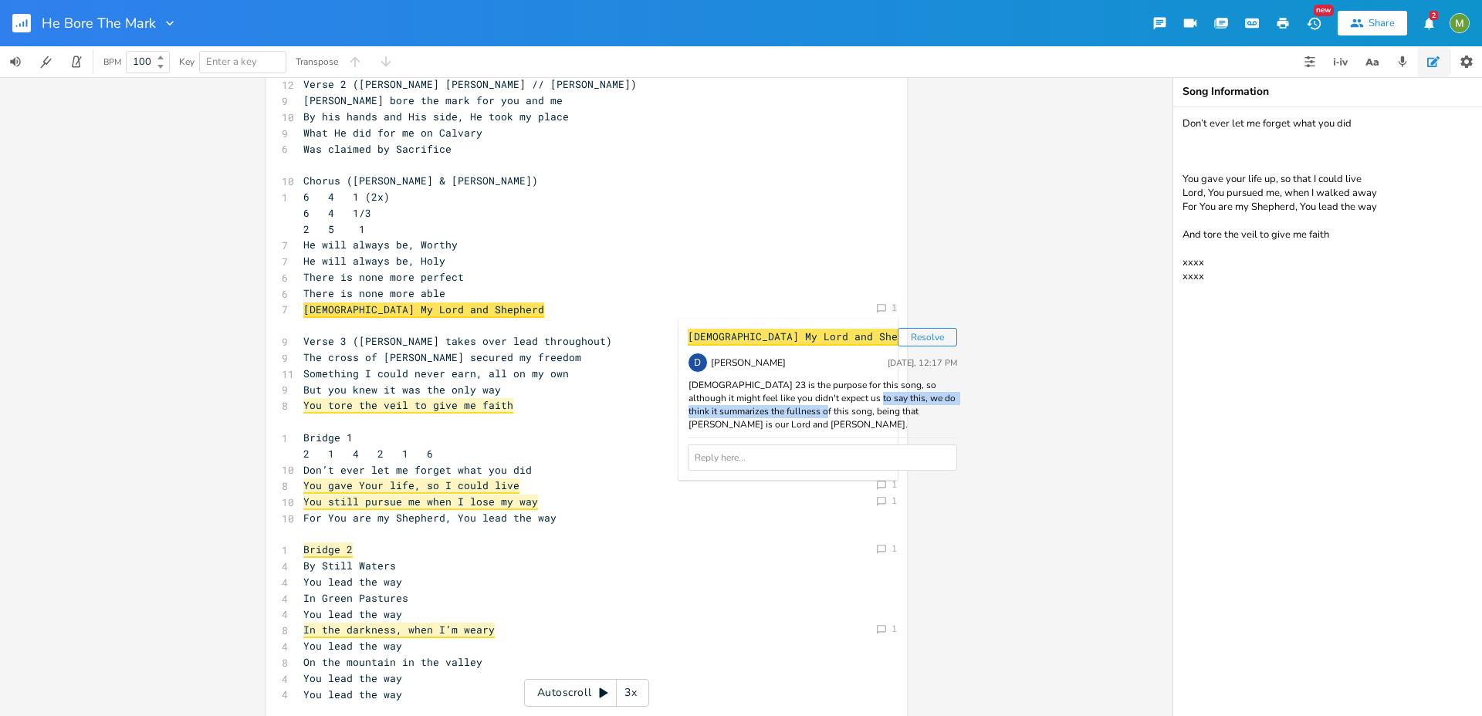
scroll to position [184, 0]
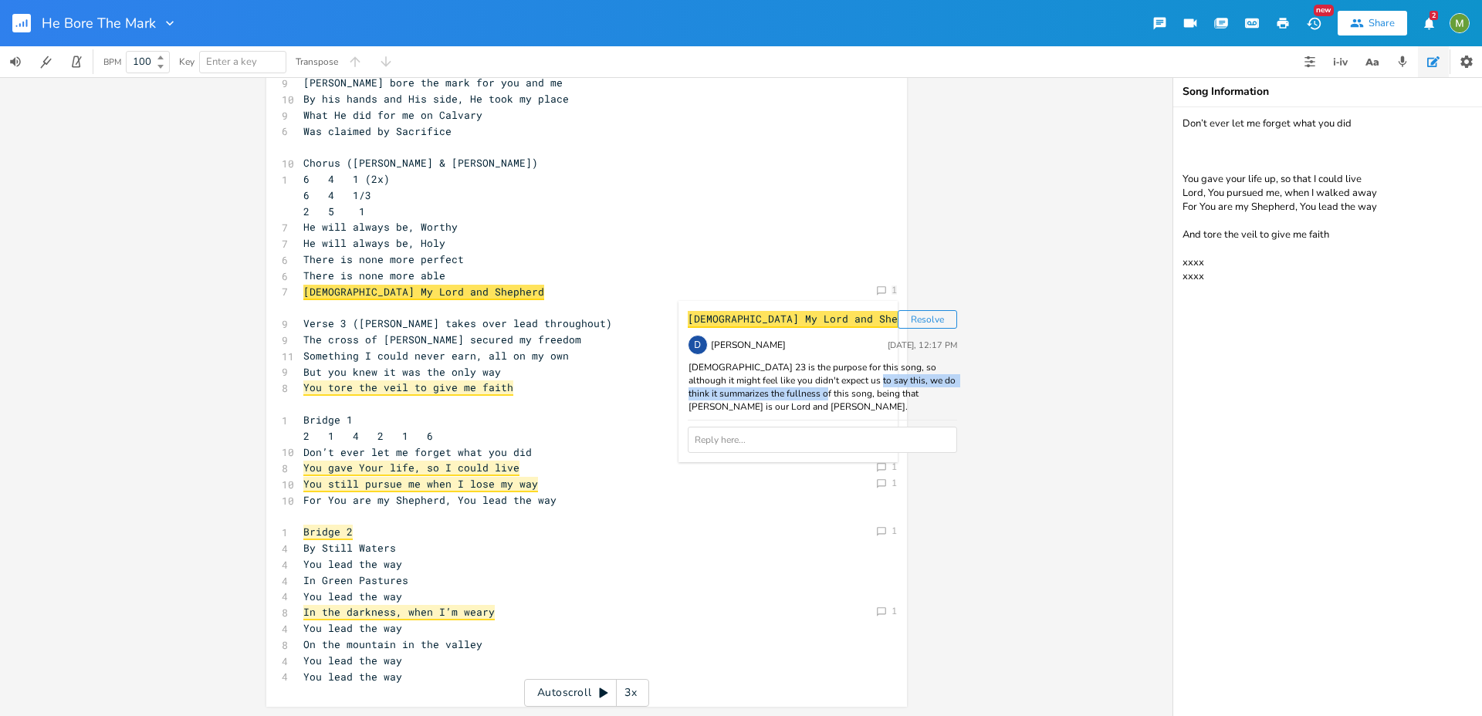
click at [760, 411] on div "[DEMOGRAPHIC_DATA] 23 is the purpose for this song, so although it might feel l…" at bounding box center [822, 387] width 269 height 52
click at [413, 381] on span "You tore the veil to give me faith" at bounding box center [408, 388] width 210 height 15
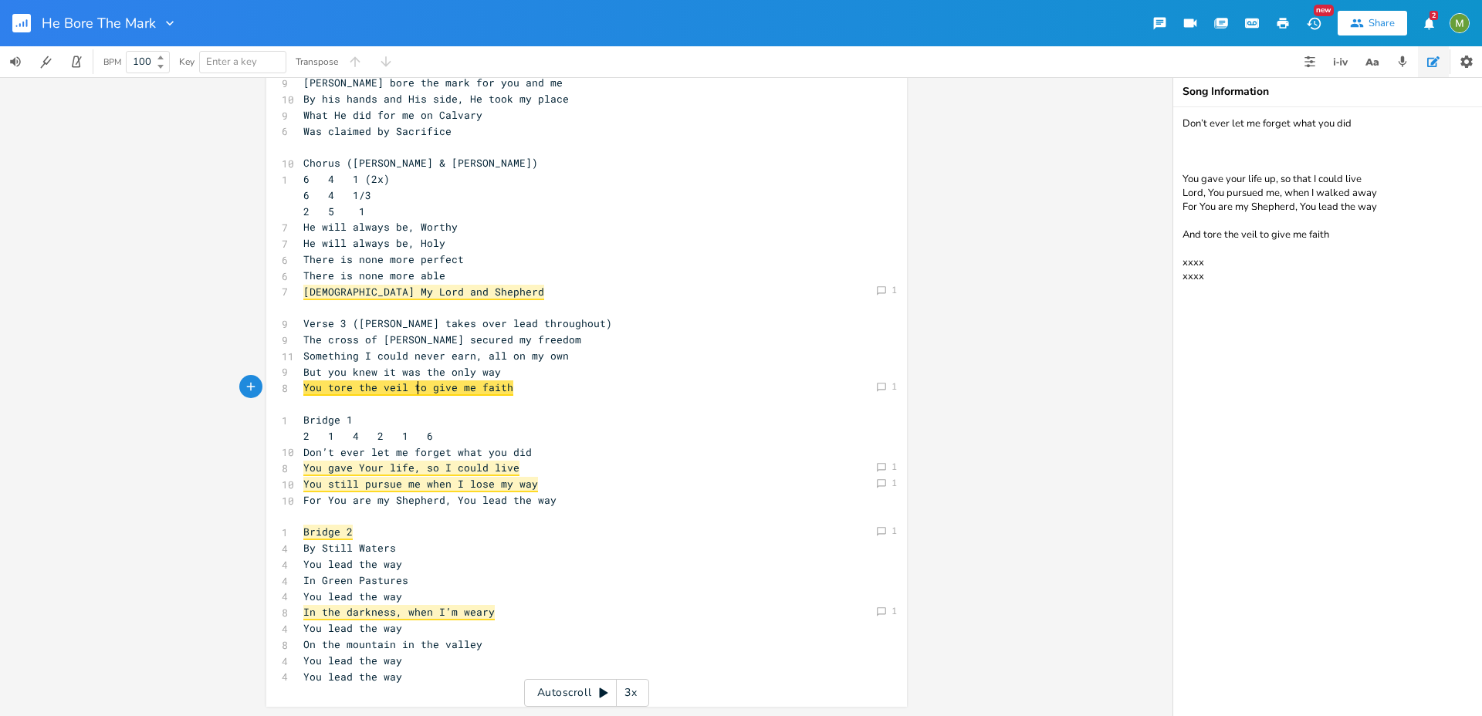
scroll to position [183, 0]
click at [571, 386] on pre "You tore the veil to give me faith" at bounding box center [578, 389] width 557 height 16
click at [389, 389] on span "You tore the veil to give me faith" at bounding box center [408, 388] width 210 height 15
click at [509, 377] on pre "But you knew it was the only way" at bounding box center [578, 373] width 557 height 16
click at [395, 294] on span "Jesus My Lord and Shepherd" at bounding box center [423, 293] width 241 height 15
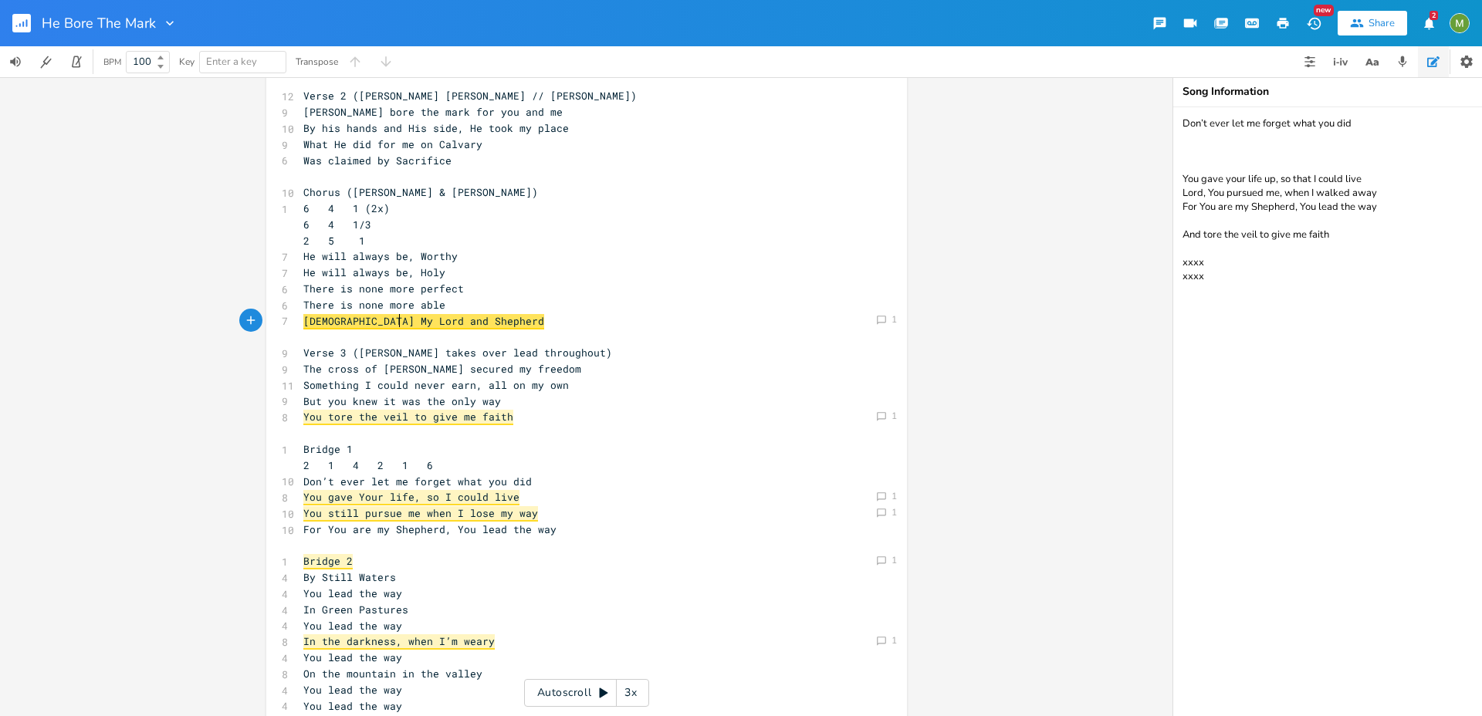
scroll to position [184, 0]
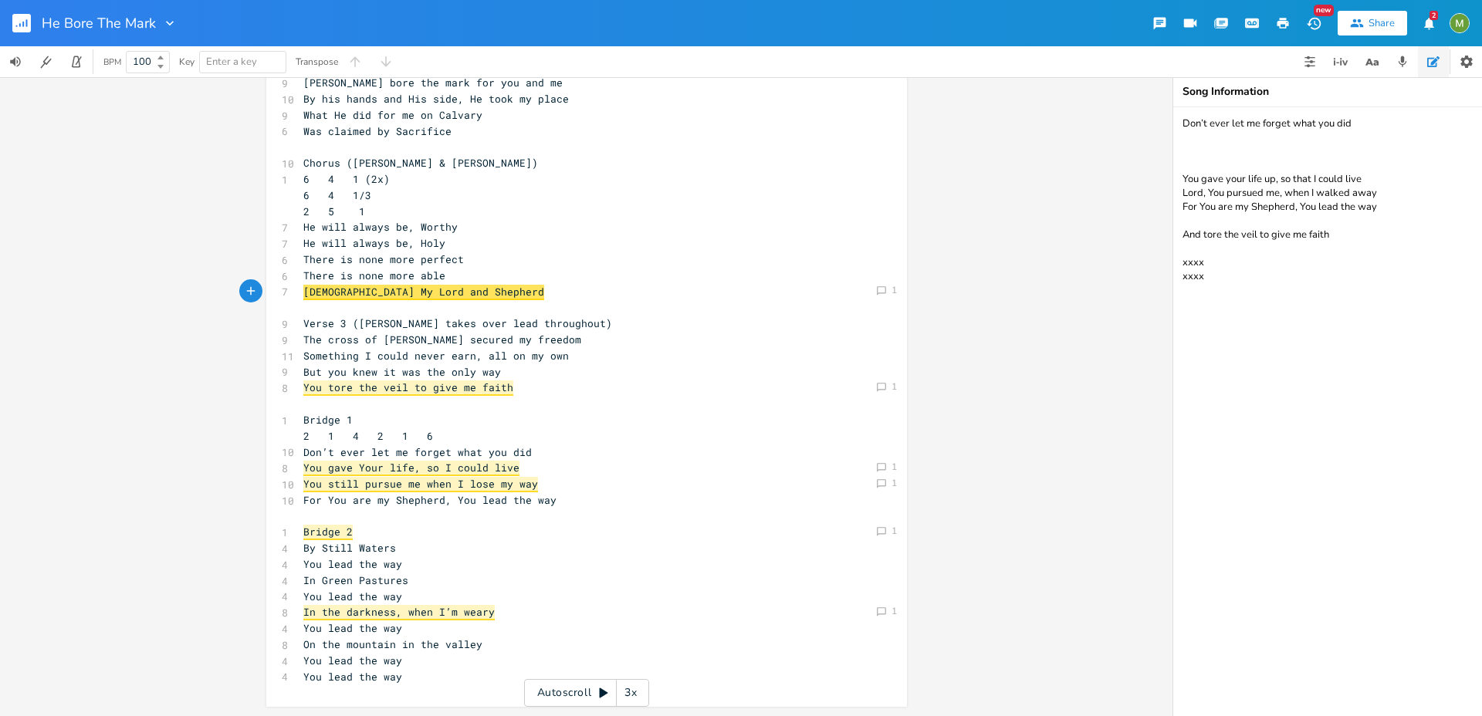
click at [345, 285] on span "Jesus My Lord and Shepherd" at bounding box center [423, 292] width 241 height 15
type textarea "Lord and Shepherd"
type textarea "Jesus My Lord and Shepherd"
drag, startPoint x: 443, startPoint y: 296, endPoint x: 273, endPoint y: 289, distance: 170.7
click at [273, 289] on div "Jesus My Lord and Shepherd x 6 Verse 1 (Berenice only) 1 4 6 4 1 6 4 1/3 2 5 1 …" at bounding box center [586, 305] width 641 height 804
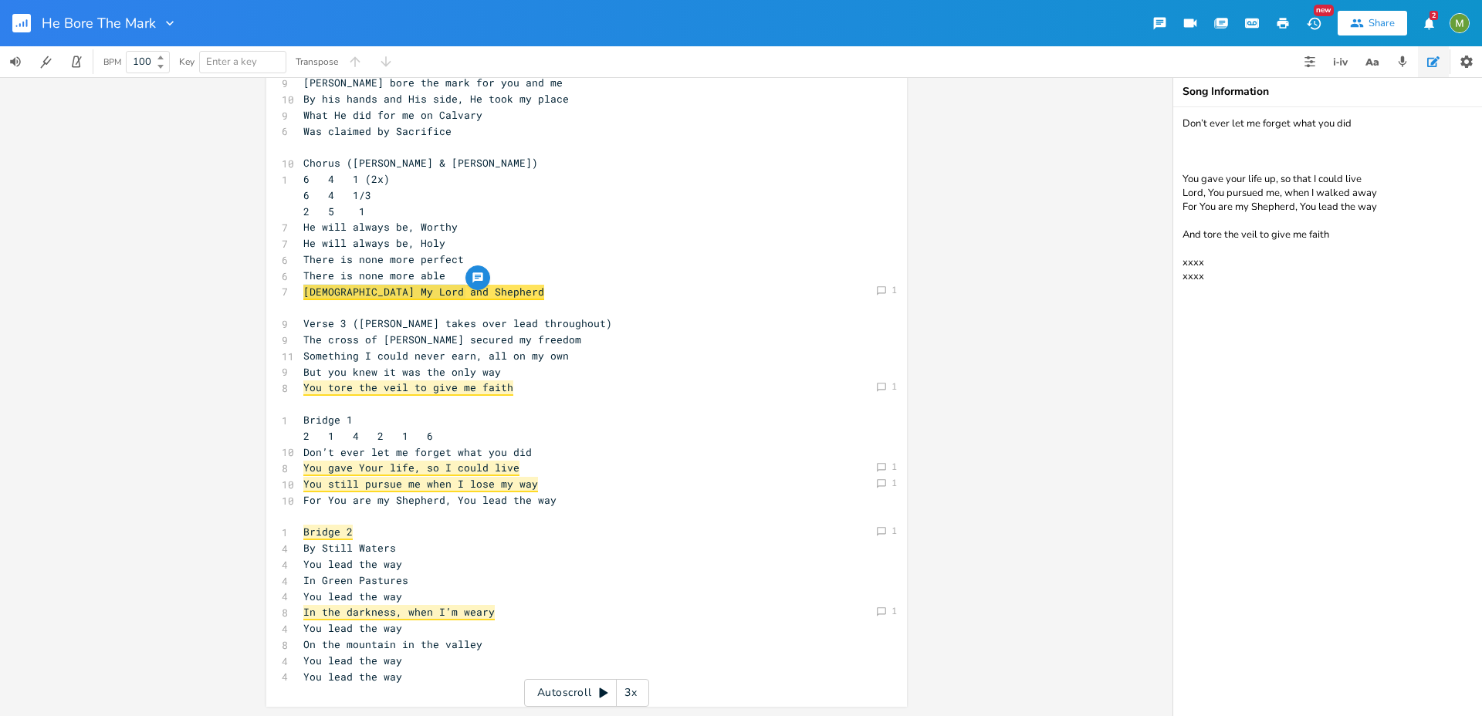
click at [451, 303] on pre "​" at bounding box center [578, 308] width 557 height 16
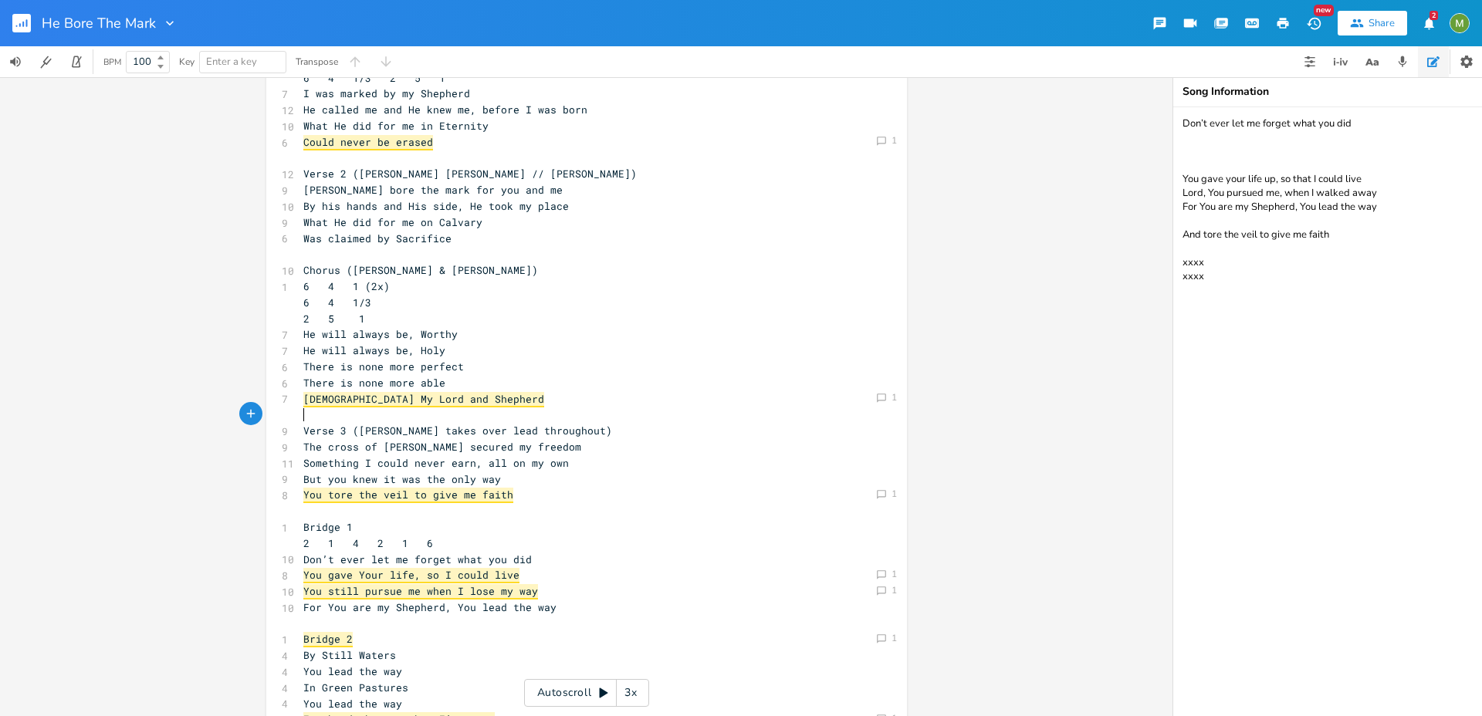
scroll to position [0, 0]
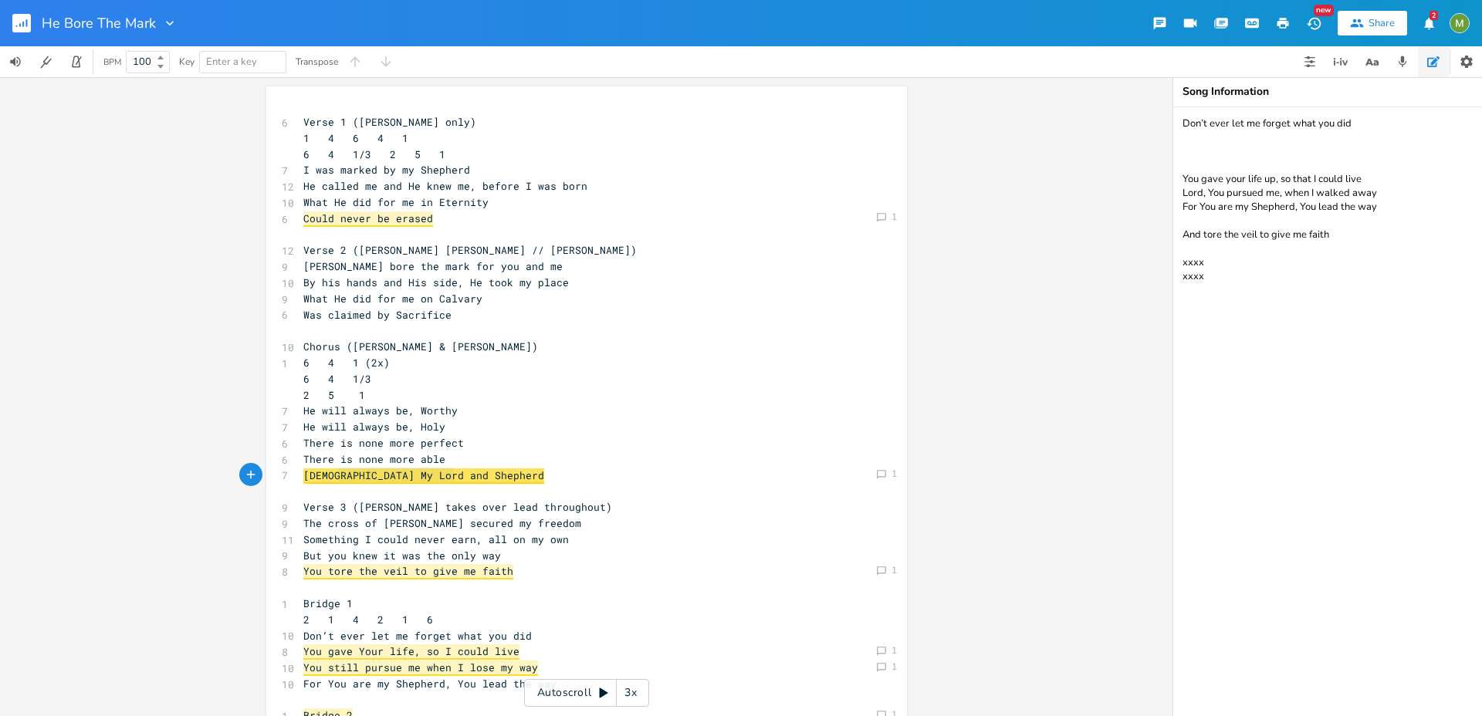
type textarea "My Lord and Shepherd"
drag, startPoint x: 335, startPoint y: 476, endPoint x: 455, endPoint y: 477, distance: 120.4
click at [457, 476] on span "Jesus My Lord and Shepherd" at bounding box center [423, 476] width 241 height 15
type textarea "Jesus"
drag, startPoint x: 300, startPoint y: 474, endPoint x: 329, endPoint y: 475, distance: 28.6
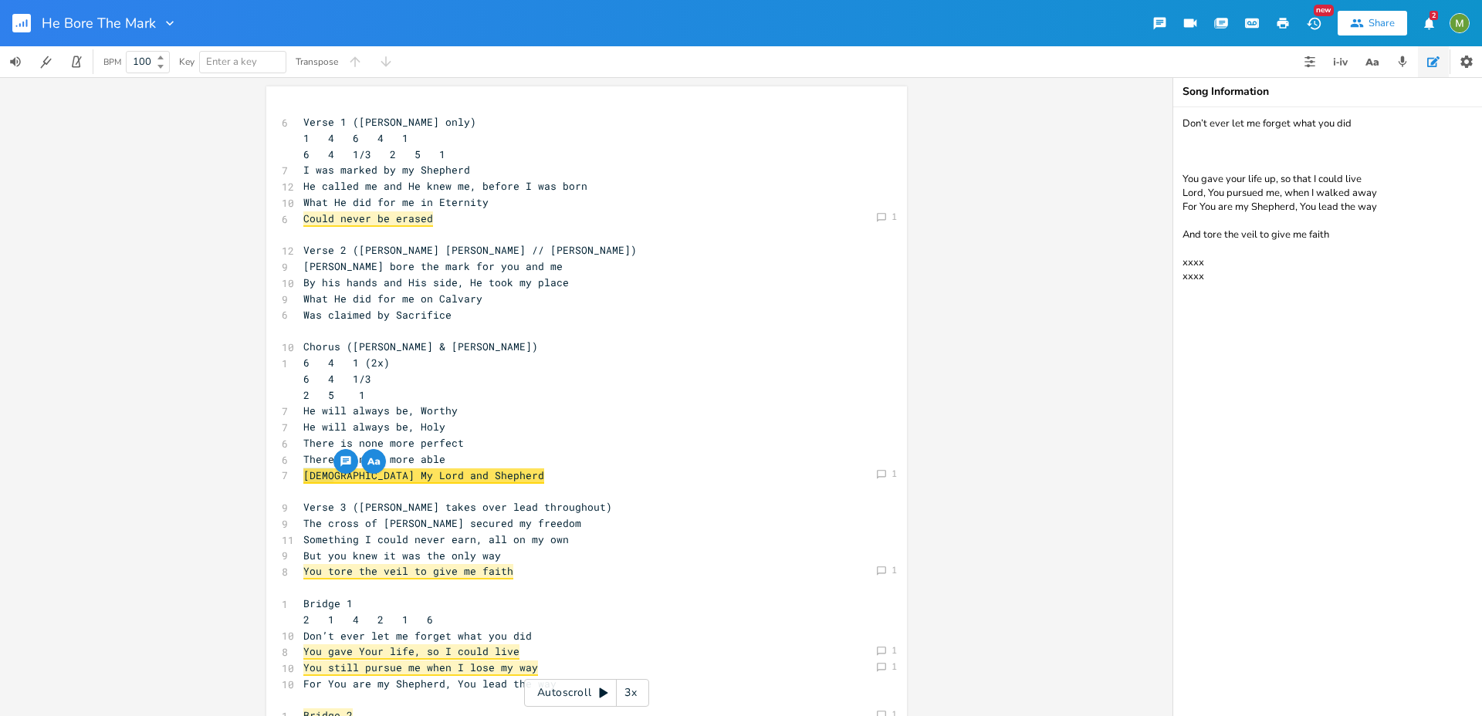
click at [329, 475] on span "Jesus My Lord and Shepherd" at bounding box center [423, 476] width 241 height 15
click at [317, 479] on span "Jesus My Lord and Shepherd" at bounding box center [423, 476] width 241 height 15
type textarea "Jesus"
click at [317, 479] on span "Jesus My Lord and Shepherd" at bounding box center [423, 476] width 241 height 15
click at [357, 477] on span "Jesus My Lord and Shepherd" at bounding box center [423, 476] width 241 height 15
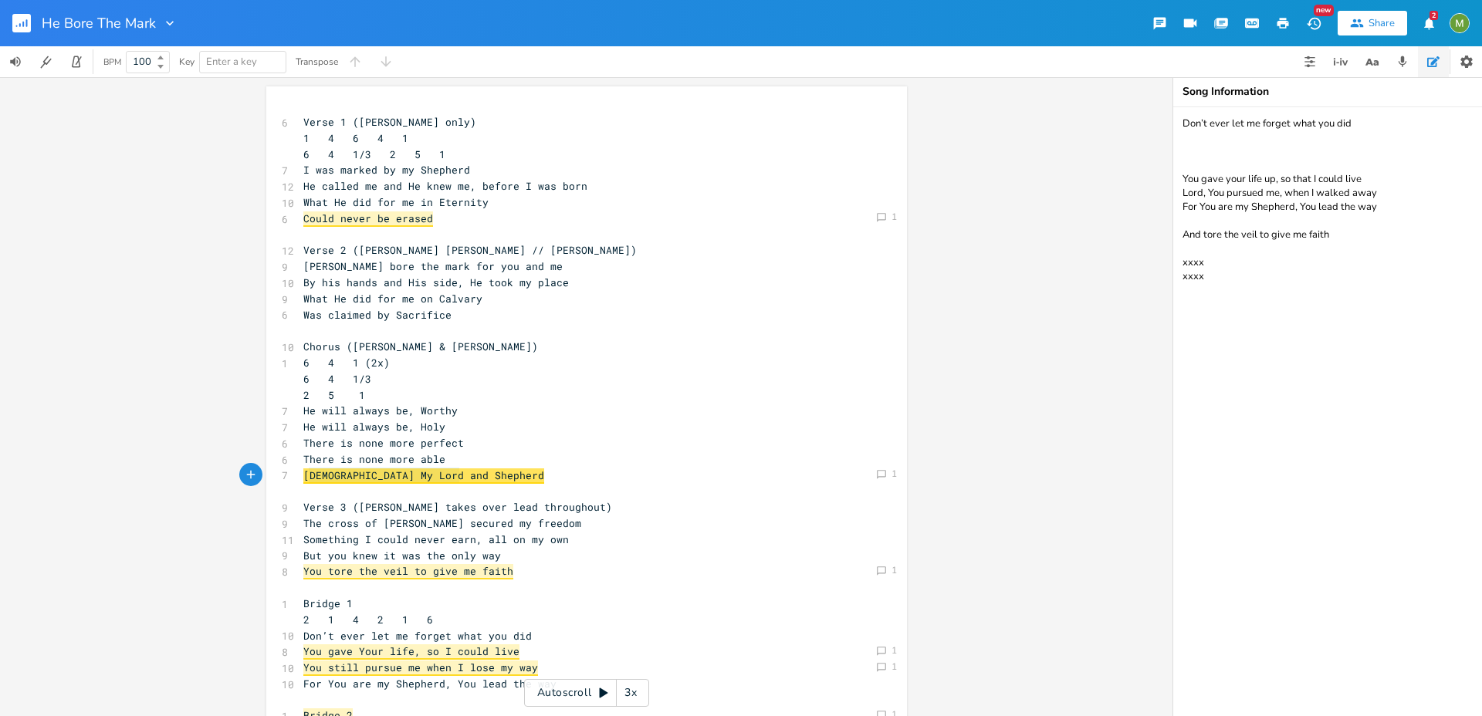
type textarea "Jesus My Lord and Shepherd"
drag, startPoint x: 455, startPoint y: 475, endPoint x: 300, endPoint y: 473, distance: 155.9
click at [303, 473] on span "Jesus My Lord and Shepherd" at bounding box center [423, 476] width 241 height 15
